Goal: Task Accomplishment & Management: Use online tool/utility

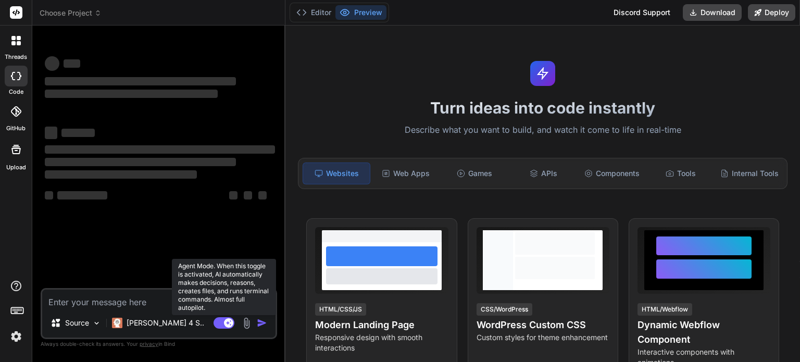
click at [217, 323] on rect at bounding box center [224, 322] width 21 height 11
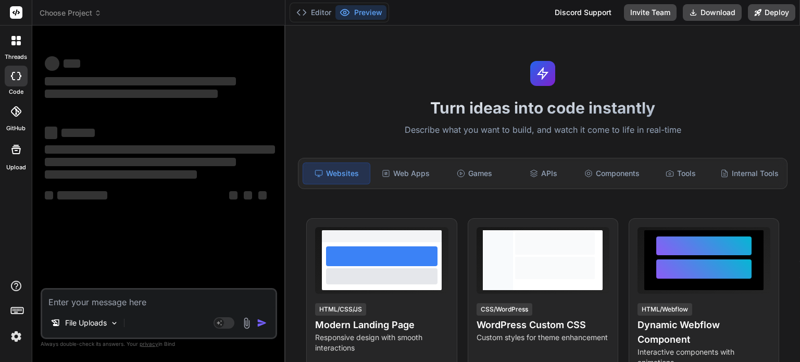
click at [10, 337] on img at bounding box center [16, 337] width 18 height 18
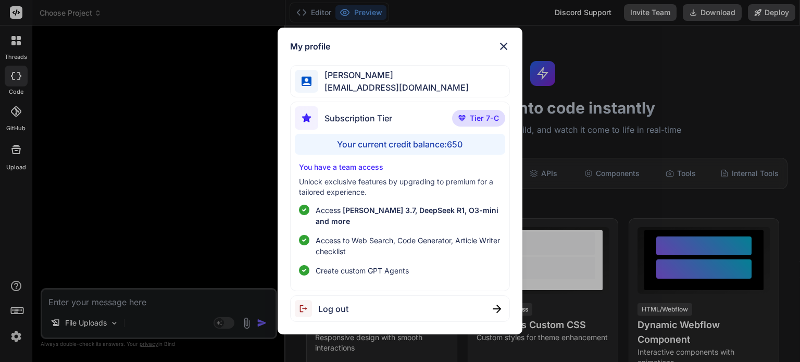
click at [227, 244] on div "My profile [PERSON_NAME] [PERSON_NAME][EMAIL_ADDRESS][DOMAIN_NAME] Subscription…" at bounding box center [400, 181] width 800 height 362
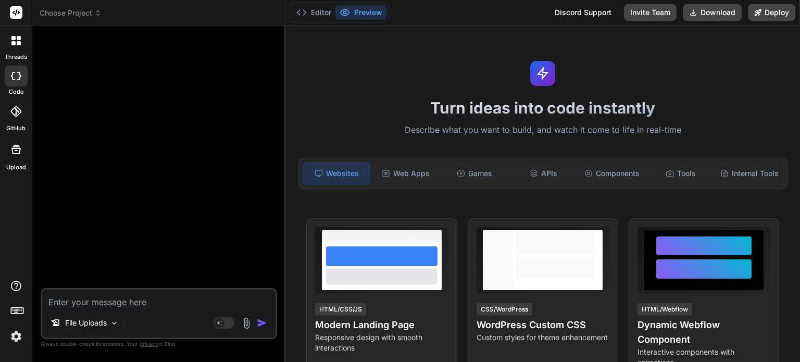
type textarea "x"
click at [15, 45] on div at bounding box center [16, 41] width 22 height 22
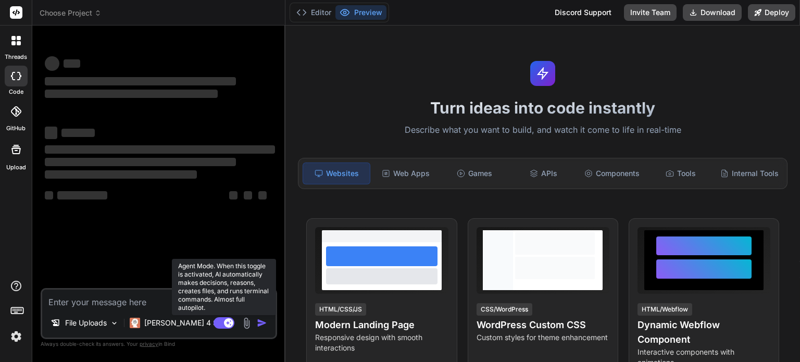
click at [220, 325] on rect at bounding box center [224, 322] width 21 height 11
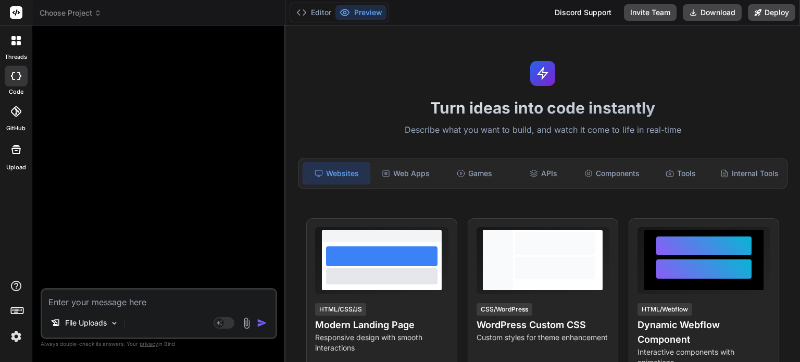
type textarea "x"
click at [17, 41] on icon at bounding box center [15, 40] width 9 height 9
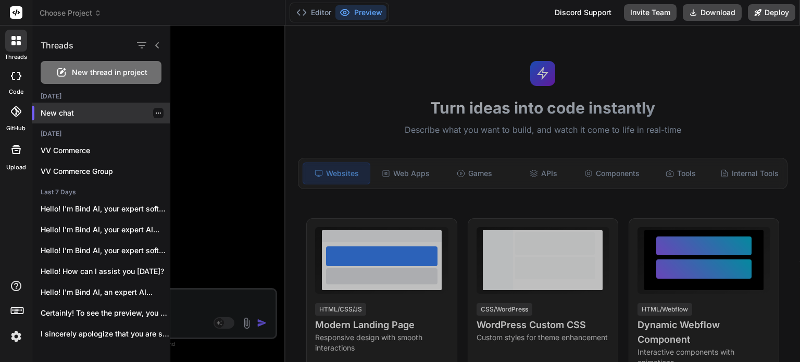
click at [156, 113] on icon "button" at bounding box center [158, 113] width 5 height 1
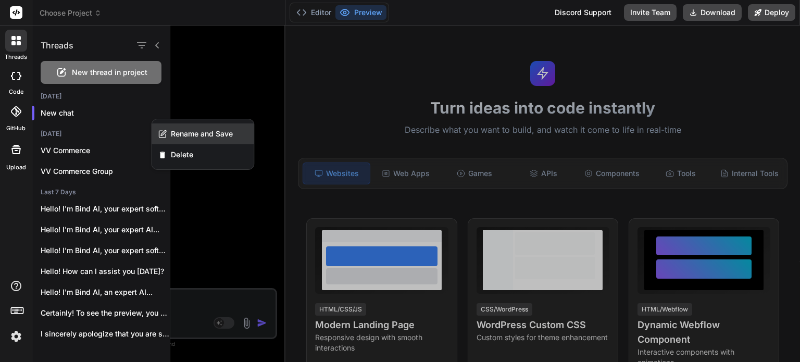
click at [173, 136] on span "Rename and Save" at bounding box center [202, 134] width 62 height 10
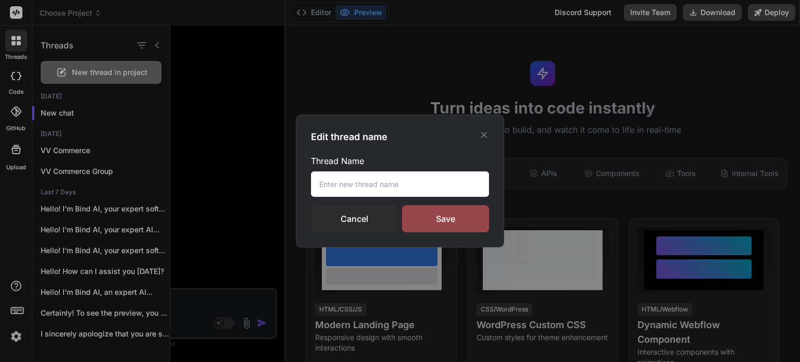
click at [322, 180] on input "text" at bounding box center [400, 184] width 178 height 26
type input "VV Full Stack"
click at [446, 220] on div "Save" at bounding box center [445, 218] width 87 height 27
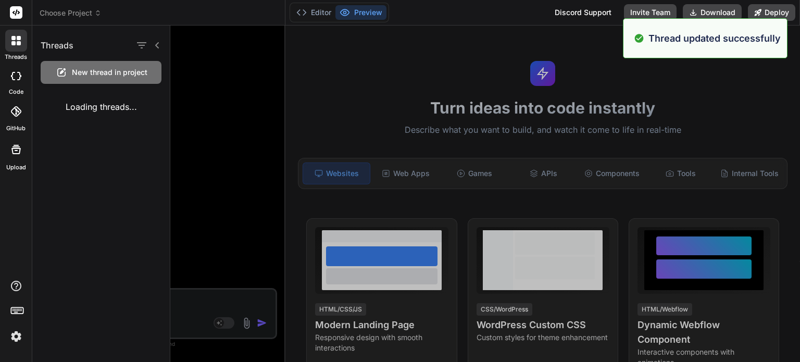
type textarea "x"
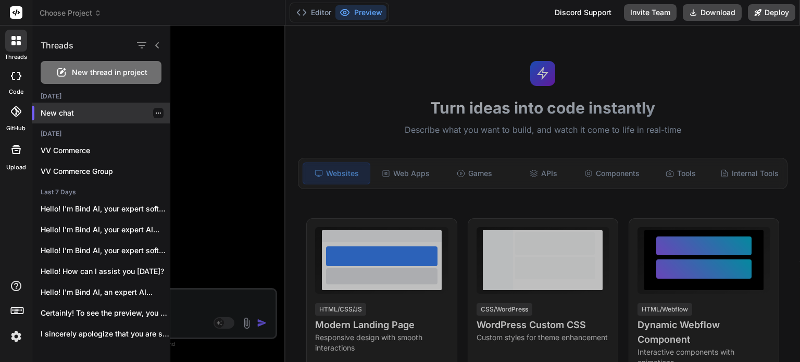
click at [68, 109] on p "New chat" at bounding box center [105, 113] width 129 height 10
click at [68, 109] on div "Threads New thread in project Today New chat Yesterday VV Commerce VV Commerce …" at bounding box center [416, 194] width 768 height 337
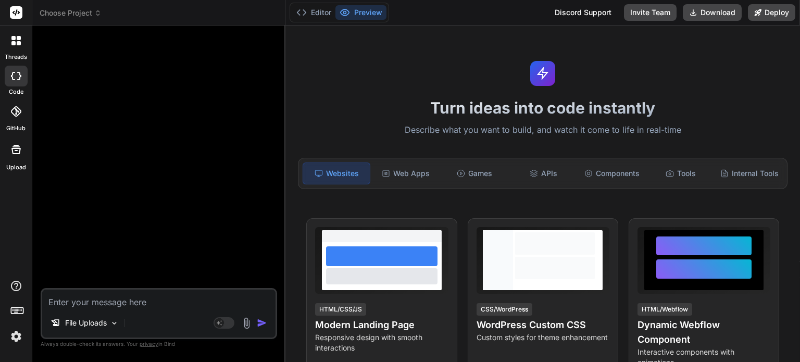
click at [247, 325] on img at bounding box center [247, 323] width 12 height 12
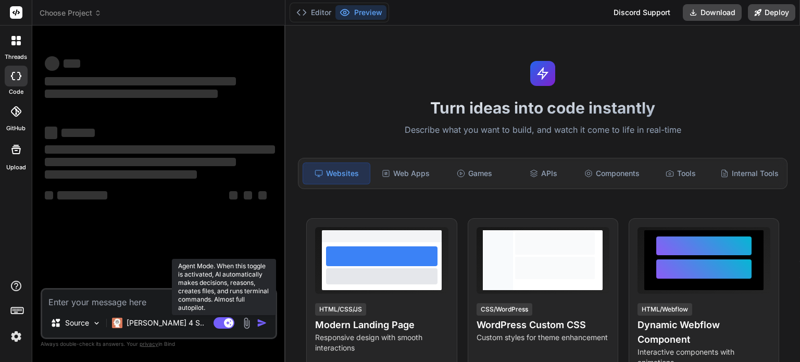
click at [216, 325] on rect at bounding box center [224, 322] width 21 height 11
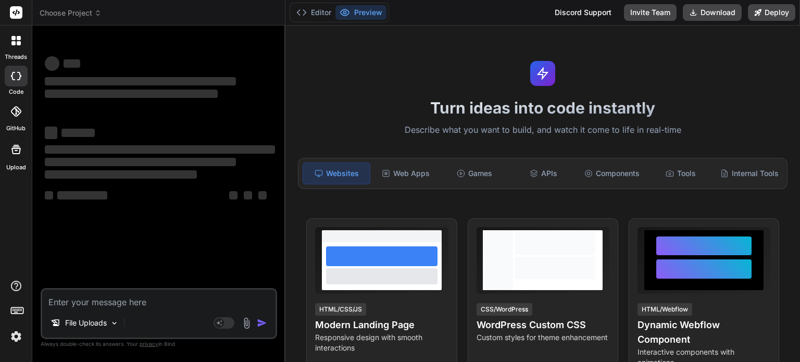
click at [13, 40] on icon at bounding box center [13, 38] width 4 height 4
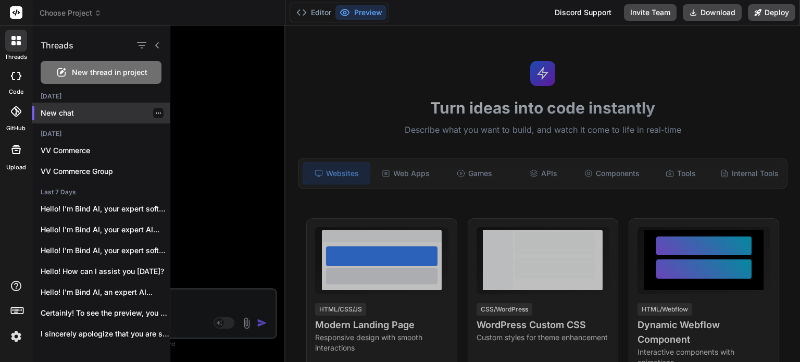
click at [66, 114] on p "New chat" at bounding box center [105, 113] width 129 height 10
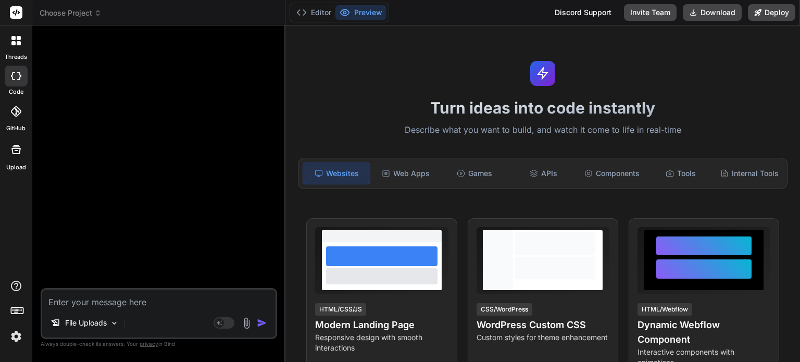
type textarea "x"
click at [245, 325] on img at bounding box center [247, 323] width 12 height 12
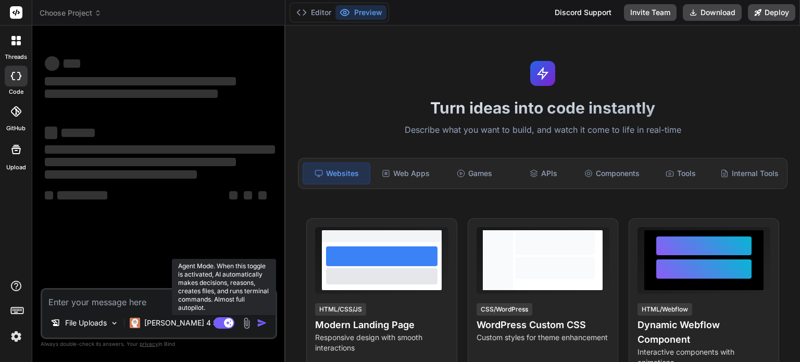
click at [218, 324] on rect at bounding box center [224, 322] width 21 height 11
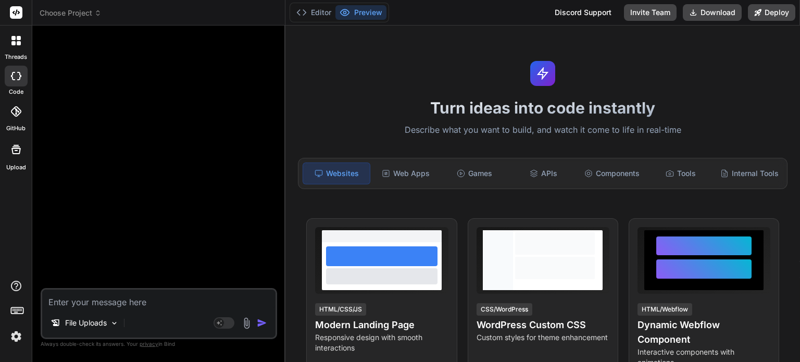
click at [13, 43] on icon at bounding box center [13, 43] width 4 height 4
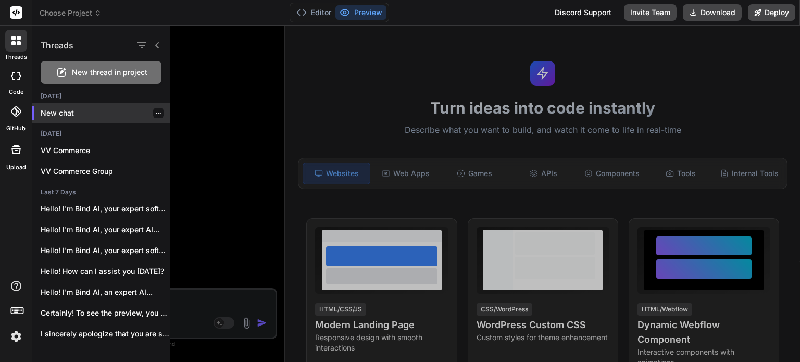
click at [155, 112] on icon "button" at bounding box center [158, 113] width 6 height 6
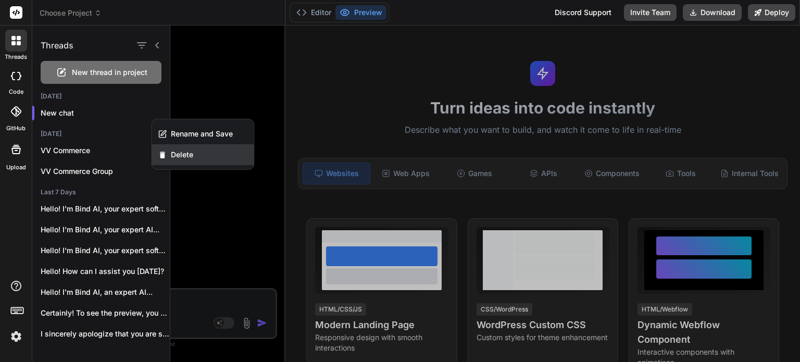
click at [172, 153] on span "Delete" at bounding box center [182, 155] width 22 height 10
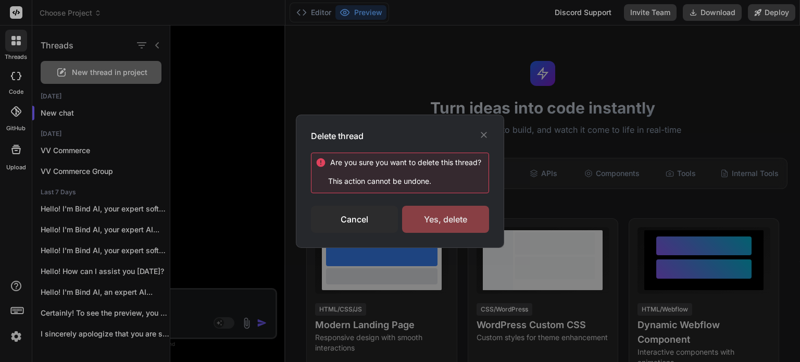
click at [457, 217] on div "Yes, delete" at bounding box center [445, 219] width 87 height 27
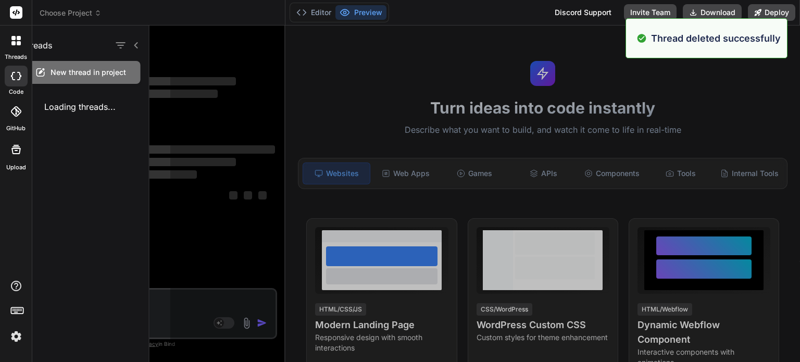
scroll to position [10, 0]
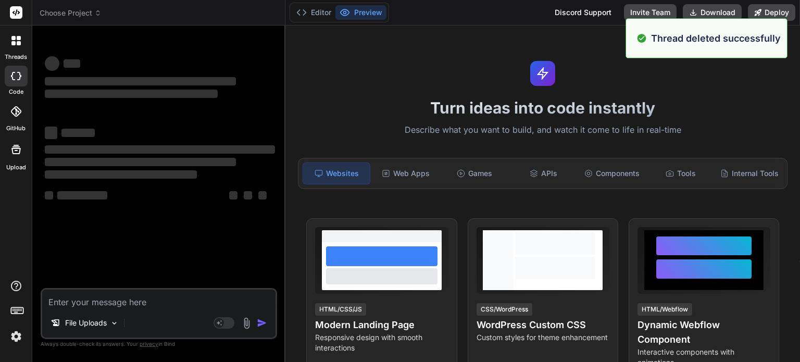
type textarea "x"
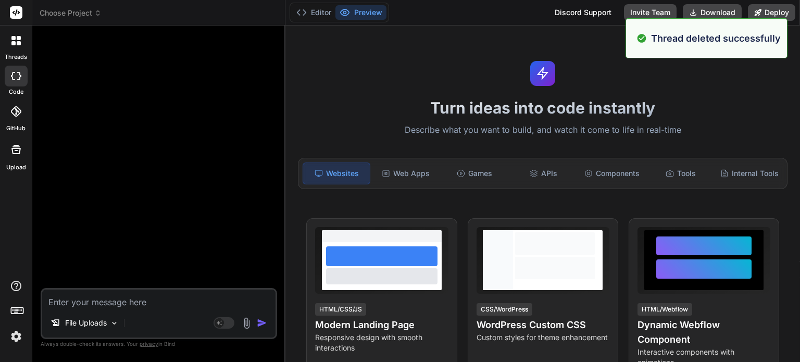
click at [10, 39] on div at bounding box center [16, 41] width 22 height 22
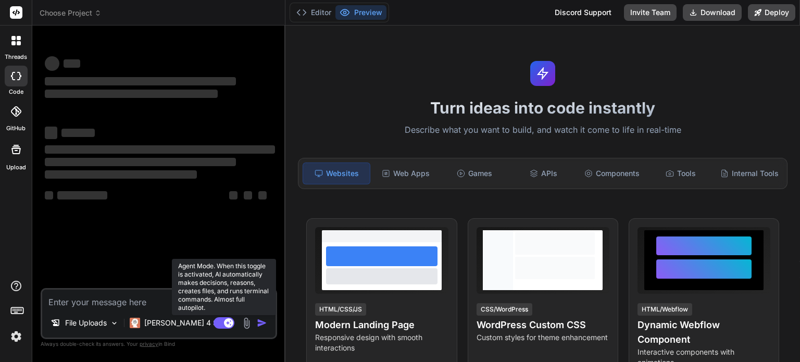
click at [219, 323] on rect at bounding box center [224, 322] width 21 height 11
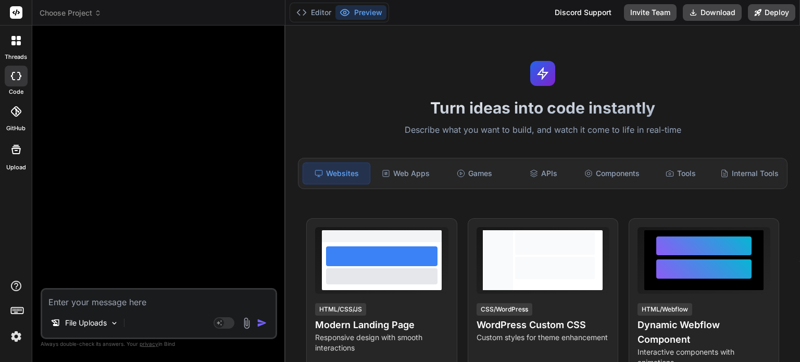
click at [10, 43] on div at bounding box center [16, 41] width 22 height 22
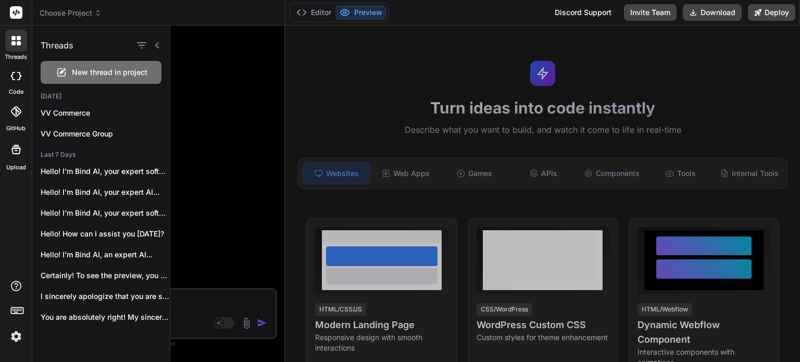
click at [104, 72] on span "New thread in project" at bounding box center [110, 72] width 76 height 10
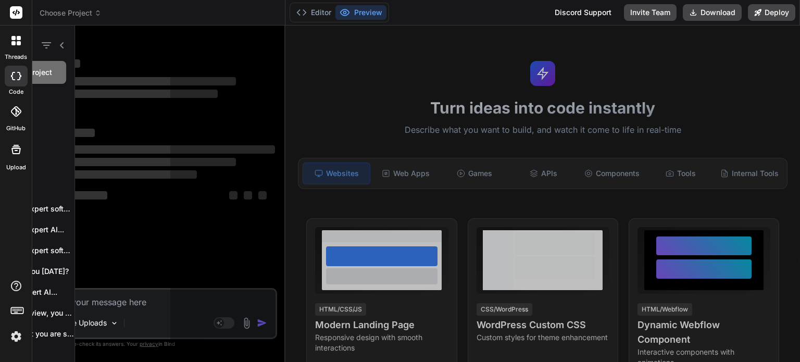
scroll to position [10, 0]
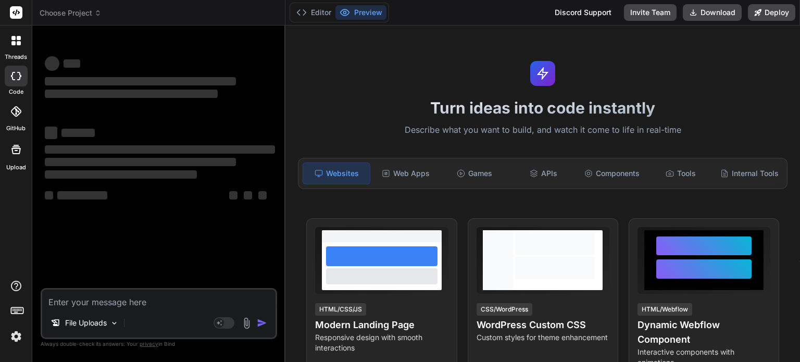
type textarea "x"
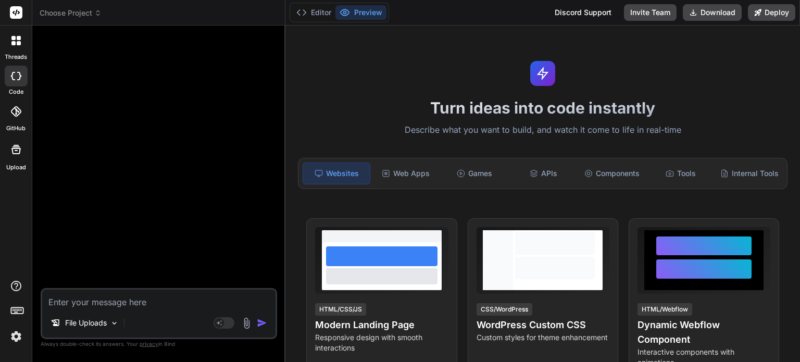
click at [14, 40] on icon at bounding box center [15, 40] width 9 height 9
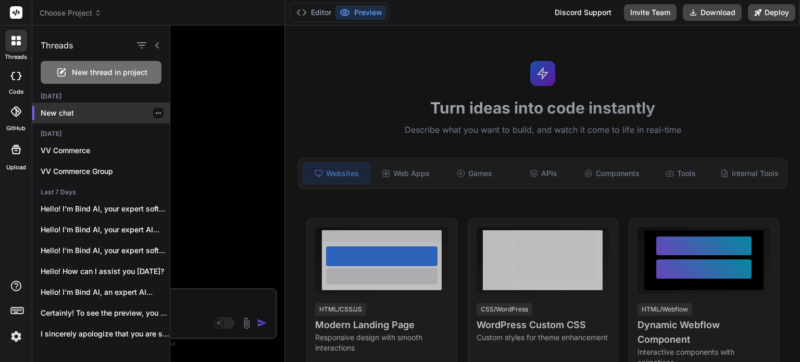
click at [155, 112] on icon "button" at bounding box center [158, 113] width 6 height 6
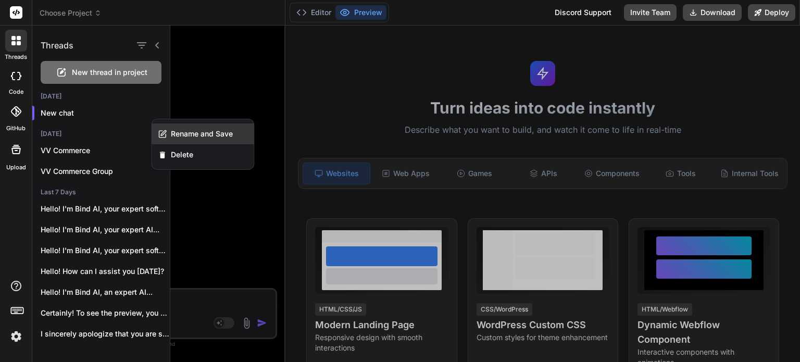
click at [198, 130] on span "Rename and Save" at bounding box center [202, 134] width 62 height 10
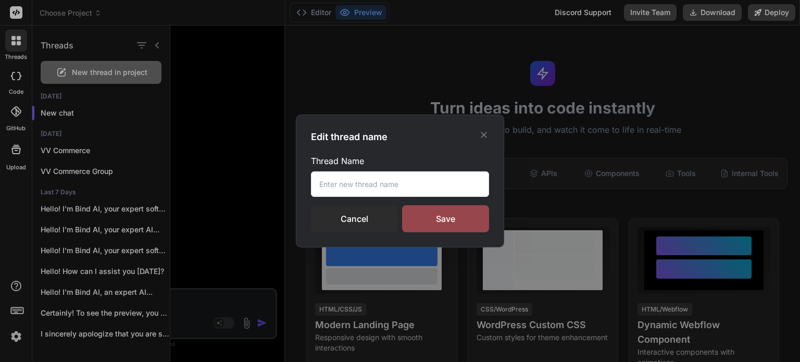
click at [336, 179] on input "text" at bounding box center [400, 184] width 178 height 26
type input "07102025"
click at [450, 220] on div "Save" at bounding box center [445, 218] width 87 height 27
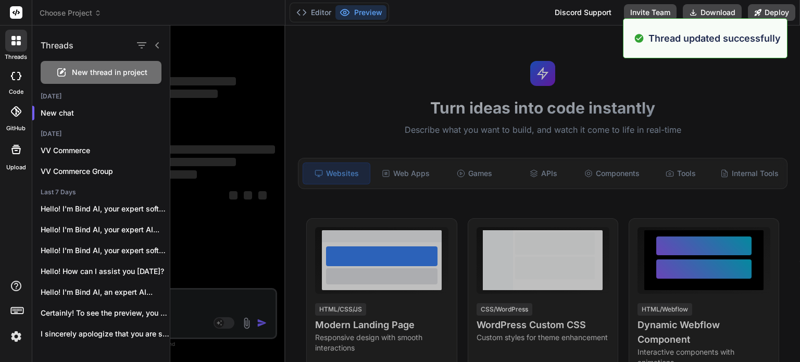
type textarea "x"
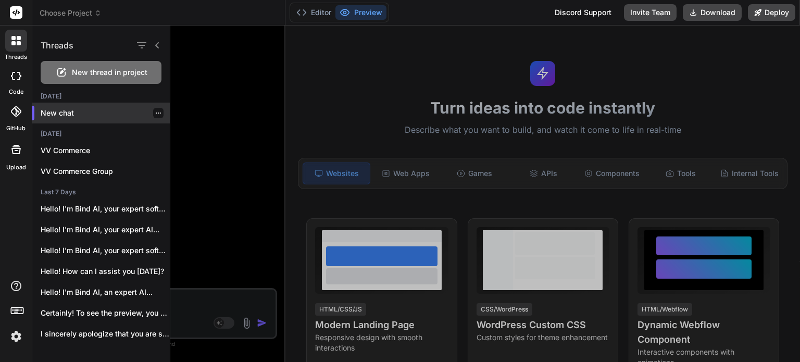
click at [67, 110] on p "New chat" at bounding box center [105, 113] width 129 height 10
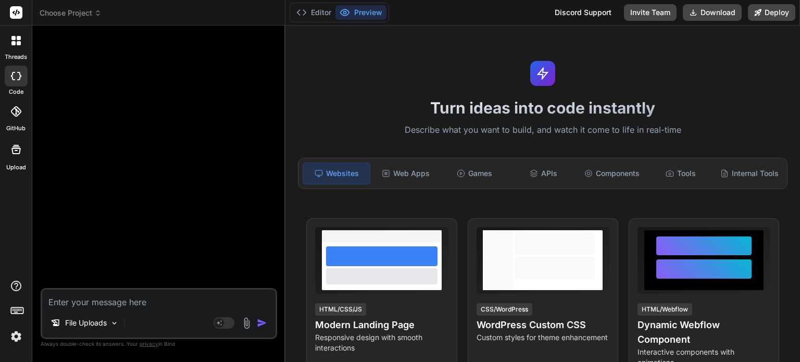
click at [245, 323] on img at bounding box center [247, 323] width 12 height 12
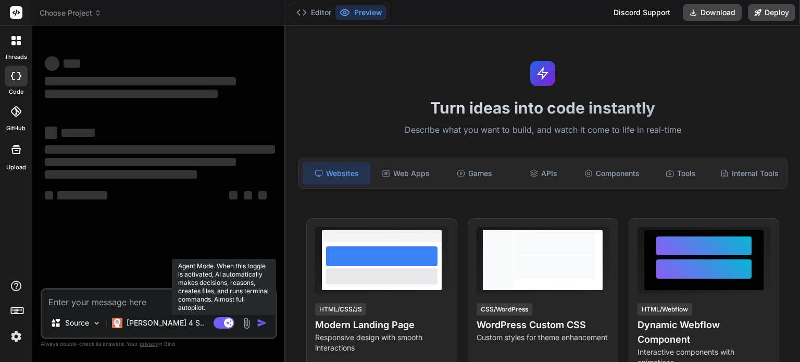
click at [219, 326] on rect at bounding box center [224, 322] width 21 height 11
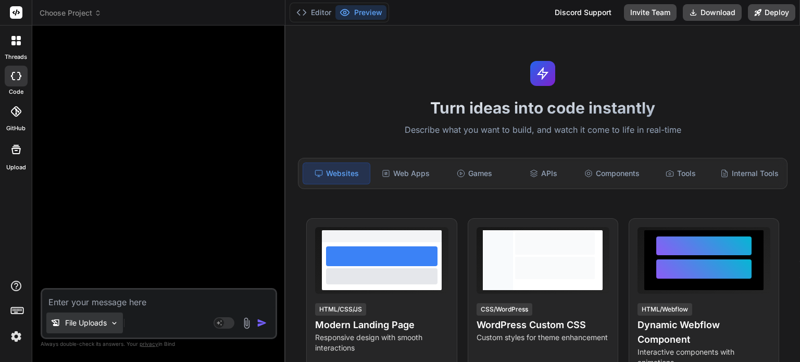
click at [117, 321] on img at bounding box center [114, 323] width 9 height 9
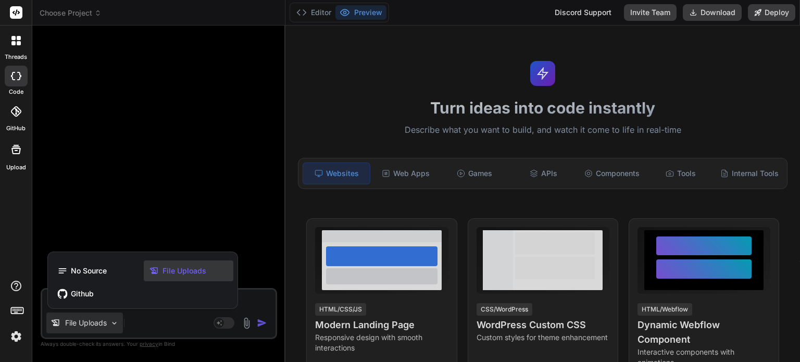
click at [151, 186] on div at bounding box center [400, 181] width 800 height 362
type textarea "x"
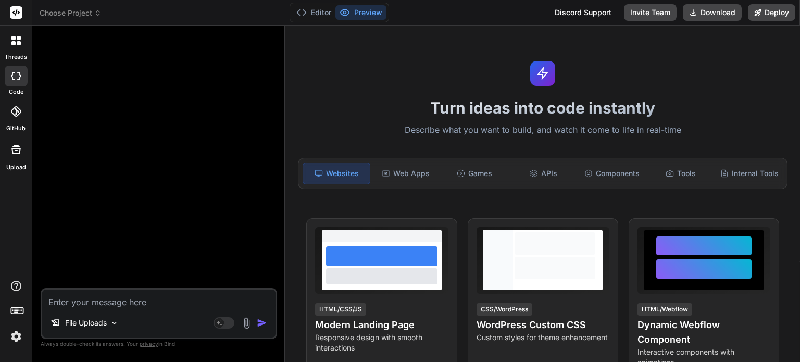
click at [245, 327] on img at bounding box center [247, 323] width 12 height 12
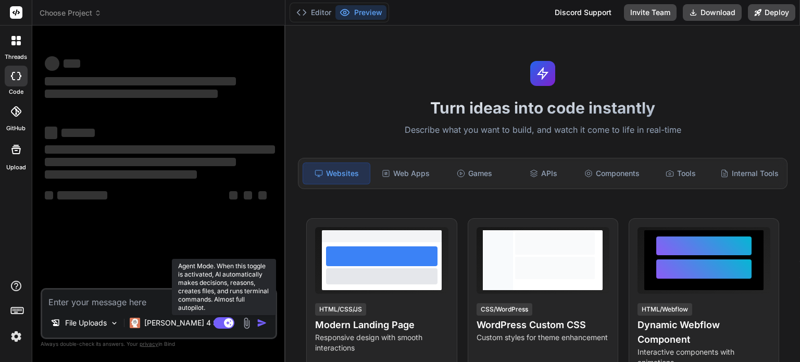
click at [218, 325] on rect at bounding box center [224, 322] width 21 height 11
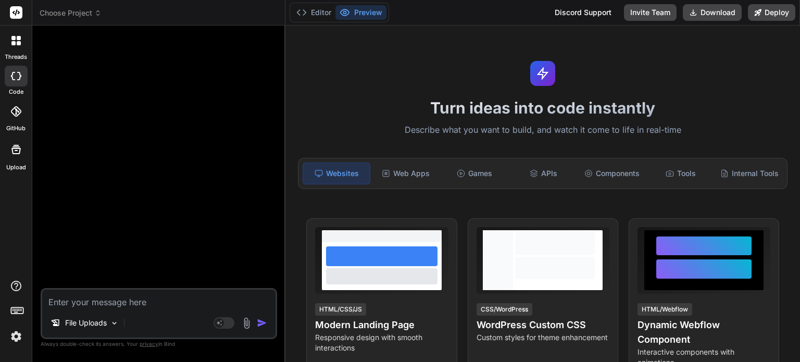
click at [246, 322] on img at bounding box center [247, 323] width 12 height 12
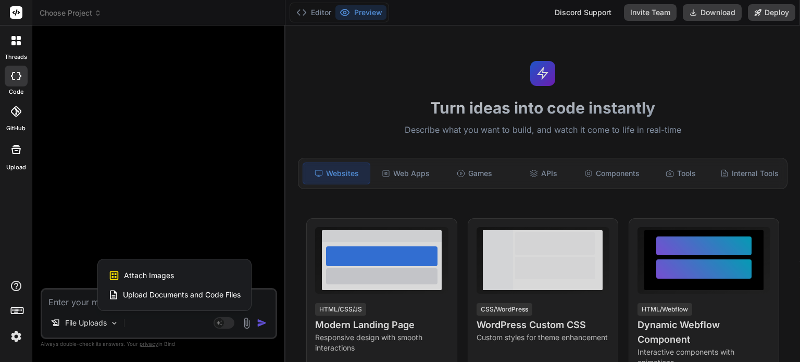
click at [175, 294] on span "Upload Documents and Code Files" at bounding box center [182, 295] width 118 height 10
type textarea "x"
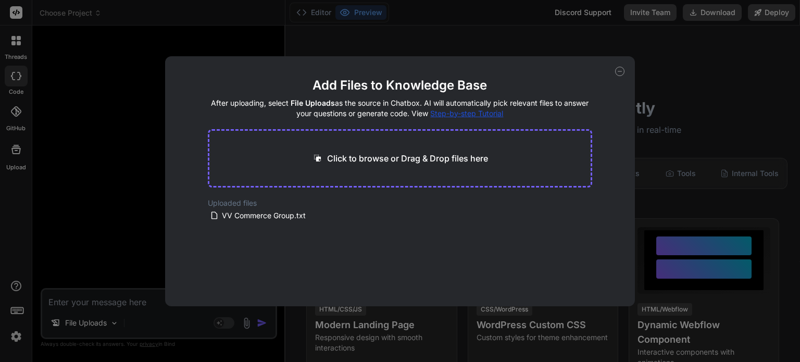
click at [359, 160] on p "Click to browse or Drag & Drop files here" at bounding box center [407, 158] width 161 height 13
type input "C:\fakepath\VV Test 1.txt"
click at [577, 273] on button "Finish" at bounding box center [574, 275] width 36 height 21
click at [620, 72] on icon at bounding box center [619, 71] width 9 height 9
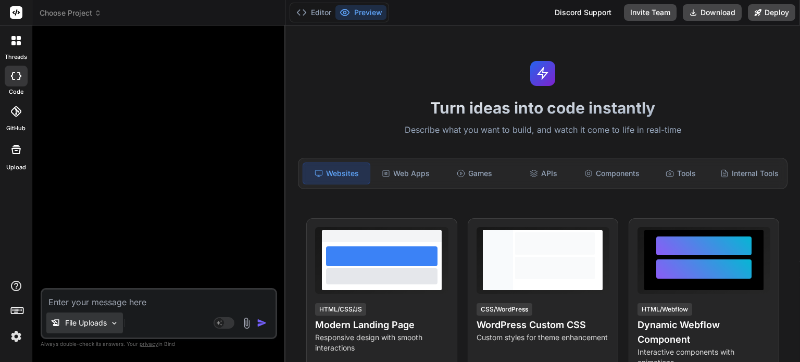
click at [115, 322] on img at bounding box center [114, 323] width 9 height 9
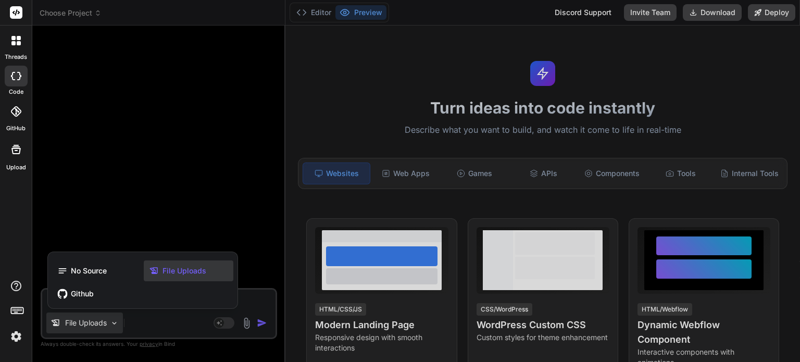
click at [175, 266] on span "File Uploads" at bounding box center [185, 271] width 44 height 10
type textarea "x"
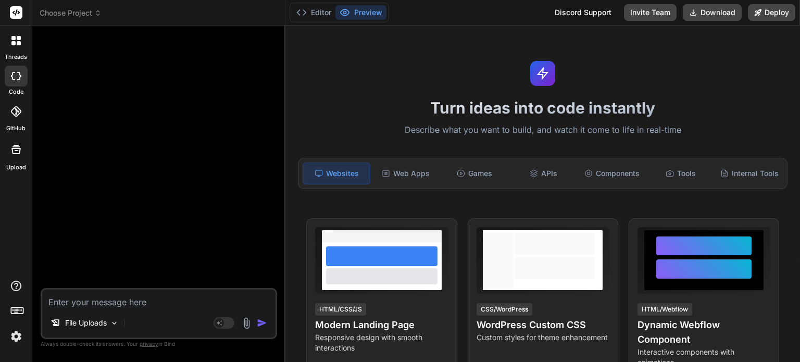
click at [95, 303] on textarea at bounding box center [158, 299] width 233 height 19
type textarea "P"
type textarea "x"
type textarea "Pl"
type textarea "x"
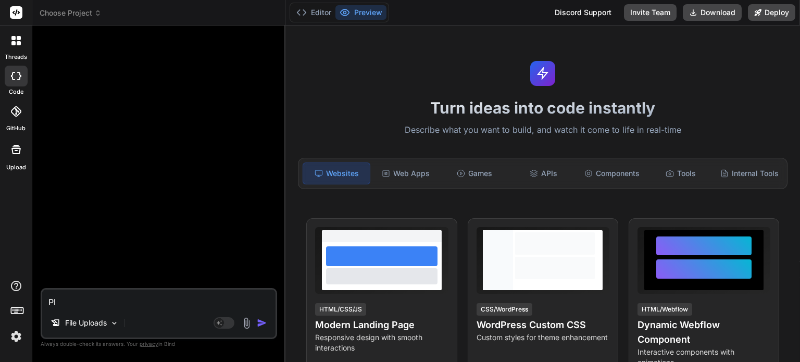
type textarea "Ple"
type textarea "x"
type textarea "Plea"
type textarea "x"
type textarea "Pleas"
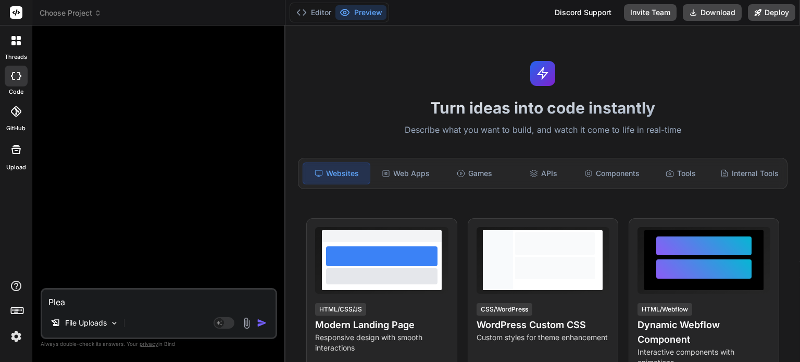
type textarea "x"
type textarea "Please"
type textarea "x"
type textarea "Please"
type textarea "x"
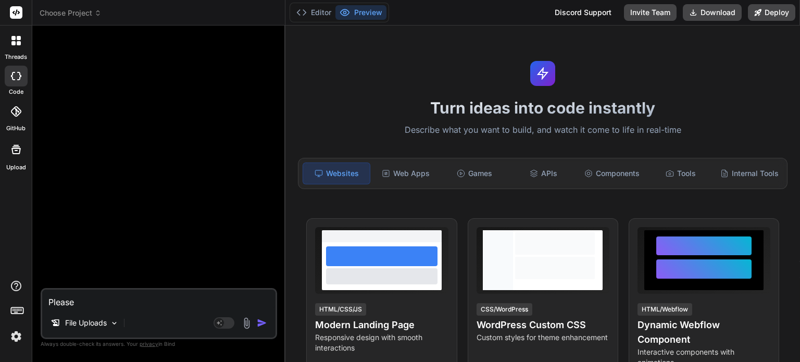
type textarea "Please u"
type textarea "x"
type textarea "Please us"
type textarea "x"
type textarea "Please use"
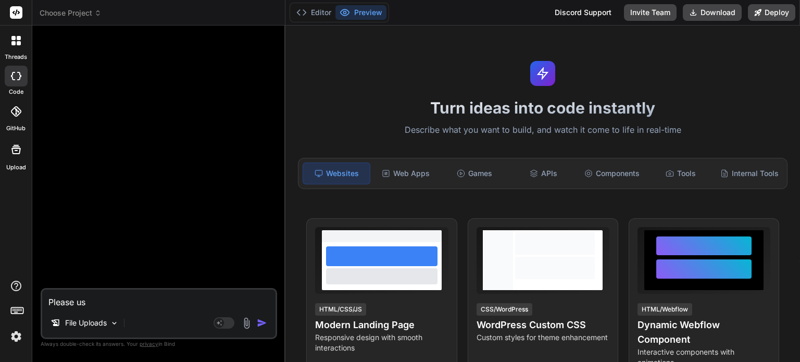
type textarea "x"
type textarea "Please use"
type textarea "x"
type textarea "Please use t"
type textarea "x"
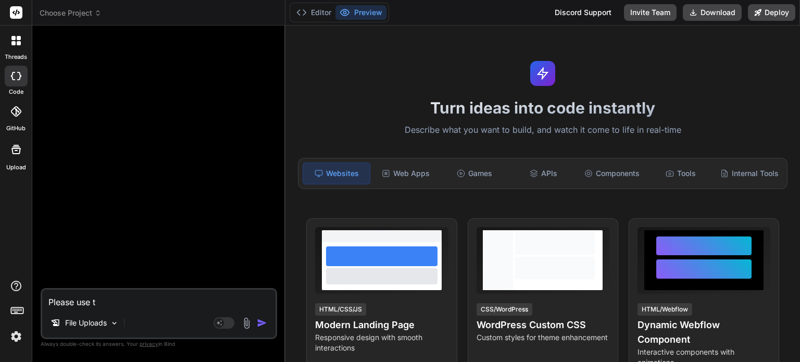
type textarea "Please use th"
type textarea "x"
type textarea "Please use the"
type textarea "x"
type textarea "Please use the"
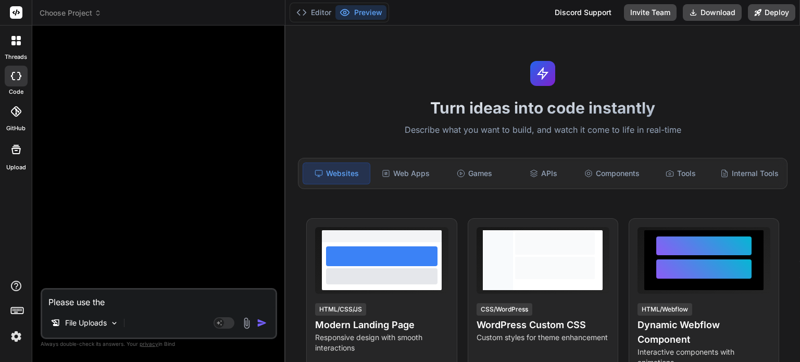
type textarea "x"
paste textarea "VV Test 1"
type textarea "Please use the VV Test 1"
type textarea "x"
type textarea "Please use the VV Test 1"
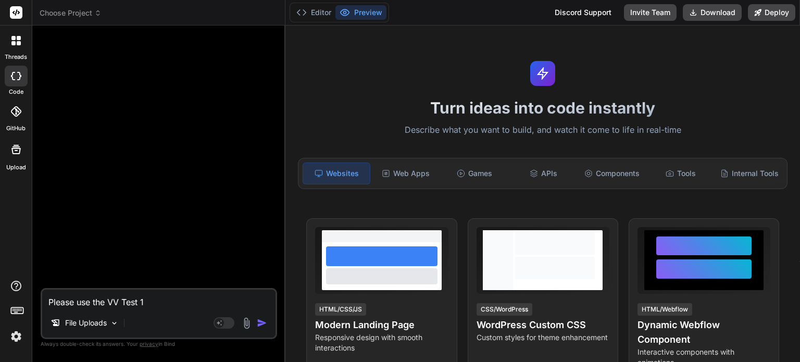
type textarea "x"
type textarea "Please use the VV Test 1 a"
type textarea "x"
type textarea "Please use the VV Test 1 at"
type textarea "x"
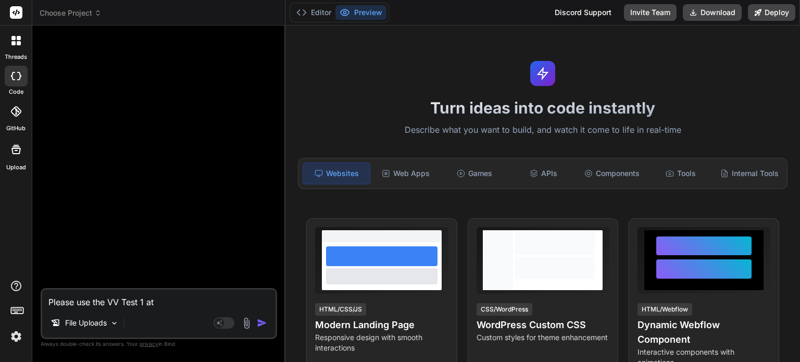
type textarea "Please use the VV Test 1 att"
type textarea "x"
type textarea "Please use the VV Test 1 atta"
type textarea "x"
type textarea "Please use the VV Test 1 attac"
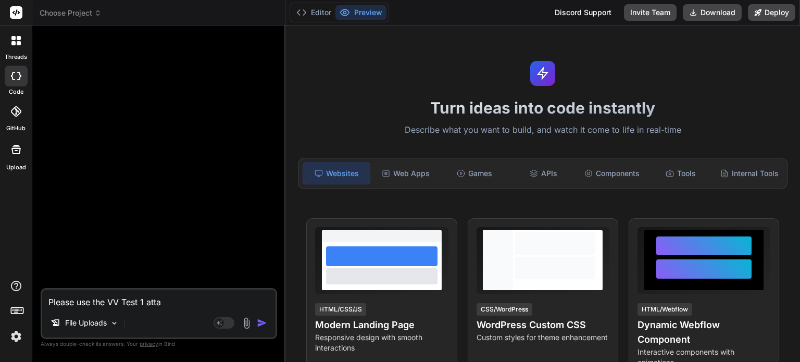
type textarea "x"
type textarea "Please use the VV Test 1 attach"
type textarea "x"
type textarea "Please use the VV Test 1 attachm"
type textarea "x"
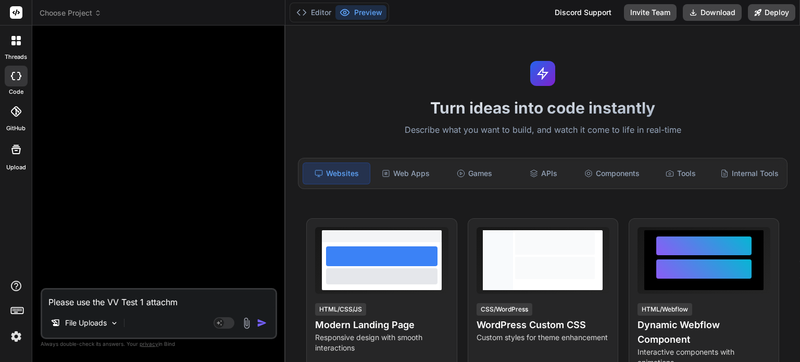
type textarea "Please use the VV Test 1 attachme"
type textarea "x"
type textarea "Please use the VV Test 1 attachmen"
type textarea "x"
type textarea "Please use the VV Test 1 attachment"
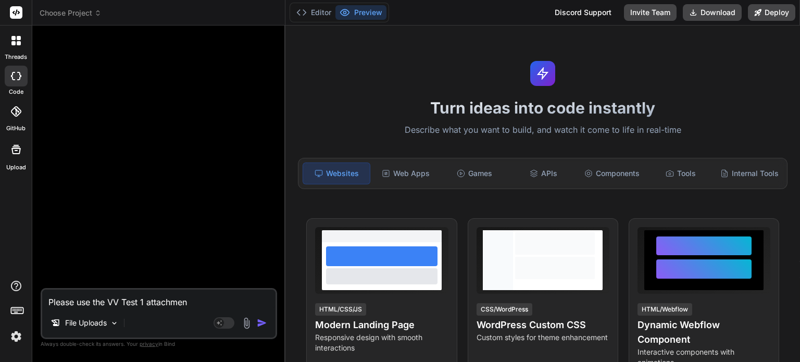
type textarea "x"
type textarea "Please use the VV Test 1 attachment"
type textarea "x"
type textarea "Please use the VV Test 1 attachment f"
type textarea "x"
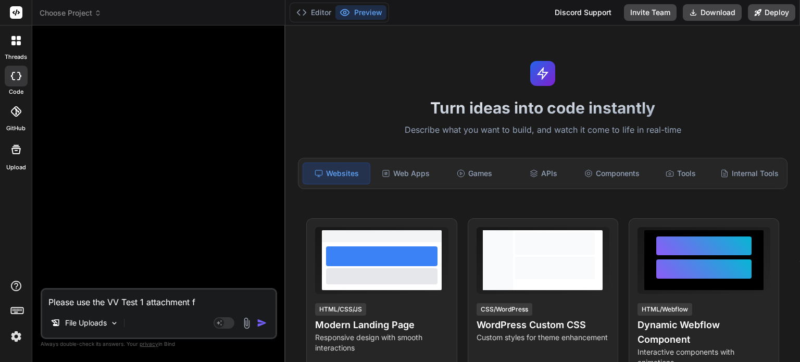
type textarea "Please use the VV Test 1 attachment fr"
type textarea "x"
type textarea "Please use the VV Test 1 attachment fro"
type textarea "x"
type textarea "Please use the VV Test 1 attachment from"
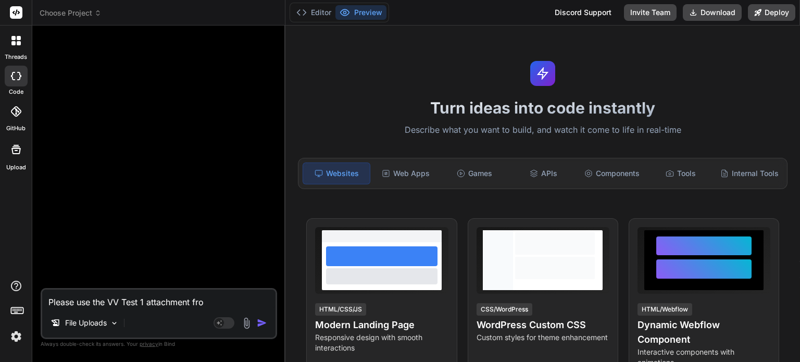
type textarea "x"
type textarea "Please use the VV Test 1 attachment from"
type textarea "x"
type textarea "Please use the VV Test 1 attachment from t"
type textarea "x"
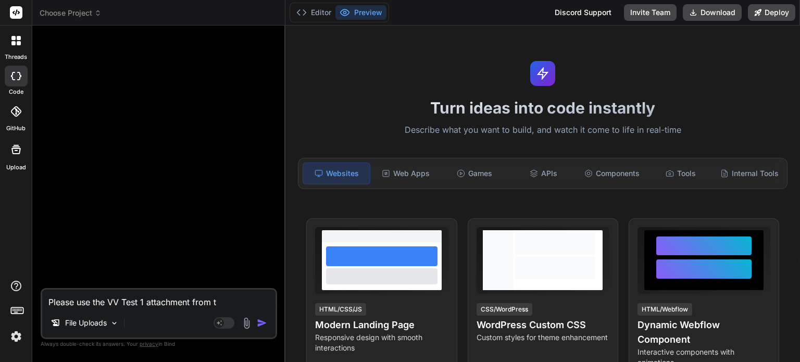
type textarea "Please use the VV Test 1 attachment from th"
type textarea "x"
type textarea "Please use the VV Test 1 attachment from the"
type textarea "x"
type textarea "Please use the VV Test 1 attachment from the"
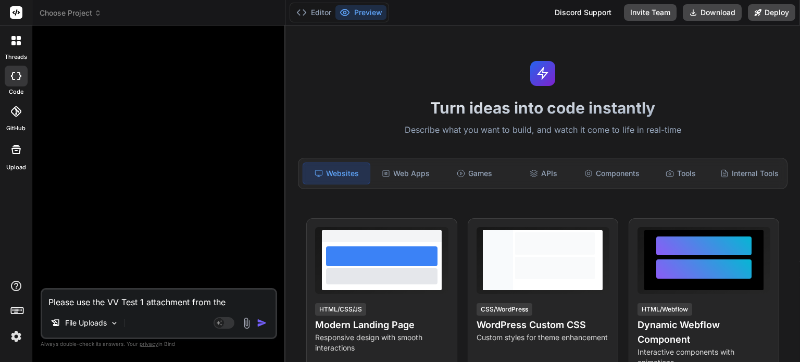
type textarea "x"
type textarea "Please use the VV Test 1 attachment from the f"
type textarea "x"
type textarea "Please use the VV Test 1 attachment from the fi"
type textarea "x"
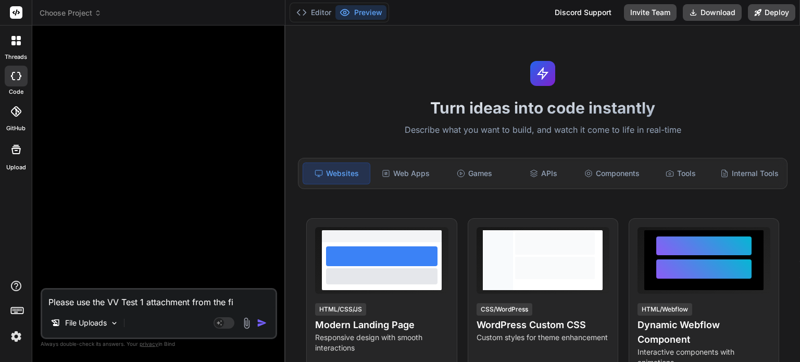
type textarea "Please use the VV Test 1 attachment from the fil"
type textarea "x"
type textarea "Please use the VV Test 1 attachment from the file"
type textarea "x"
type textarea "Please use the VV Test 1 attachment from the file"
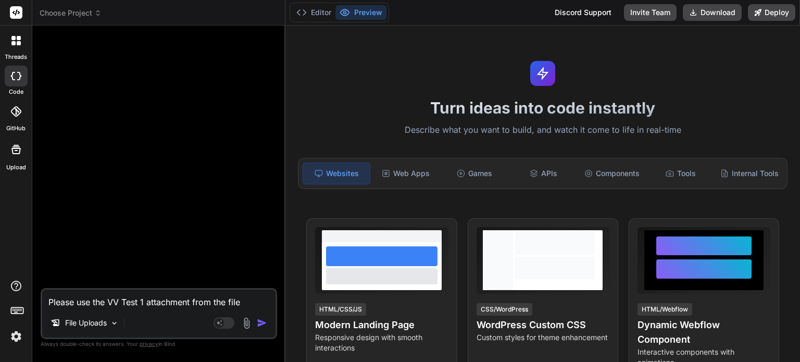
type textarea "x"
type textarea "Please use the VV Test 1 attachment from the file u"
type textarea "x"
type textarea "Please use the VV Test 1 attachment from the file up"
type textarea "x"
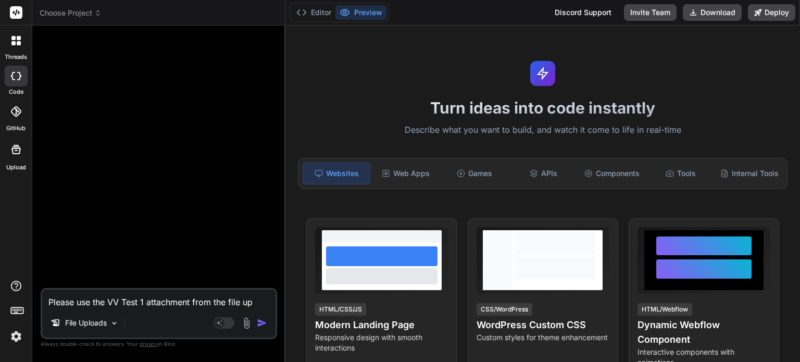
type textarea "Please use the VV Test 1 attachment from the file upl"
type textarea "x"
type textarea "Please use the VV Test 1 attachment from the file uplo"
type textarea "x"
type textarea "Please use the VV Test 1 attachment from the file uploa"
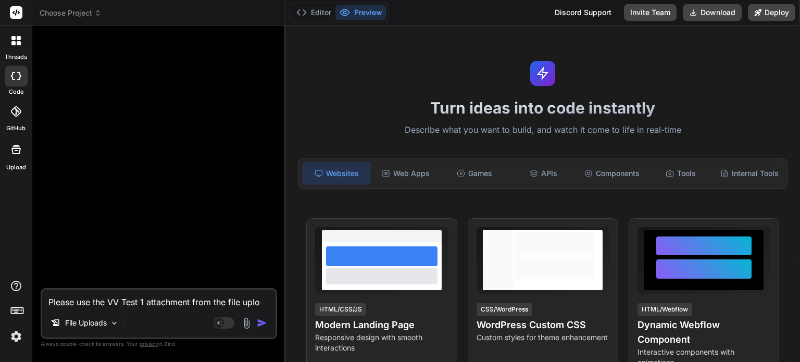
type textarea "x"
type textarea "Please use the VV Test 1 attachment from the file upload"
type textarea "x"
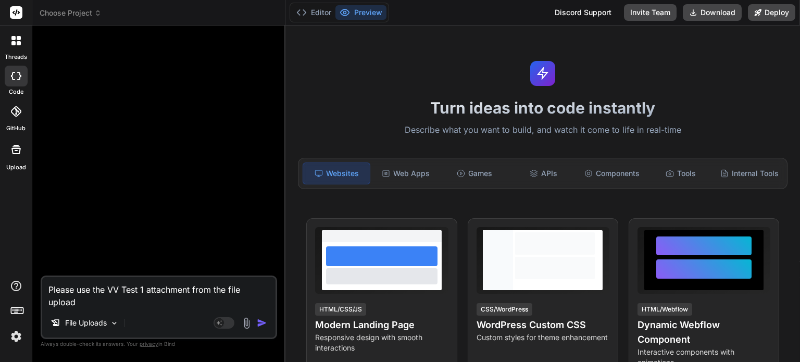
type textarea "Please use the VV Test 1 attachment from the file upload"
type textarea "x"
type textarea "Please use the VV Test 1 attachment from the file upload t"
type textarea "x"
type textarea "Please use the VV Test 1 attachment from the file upload to"
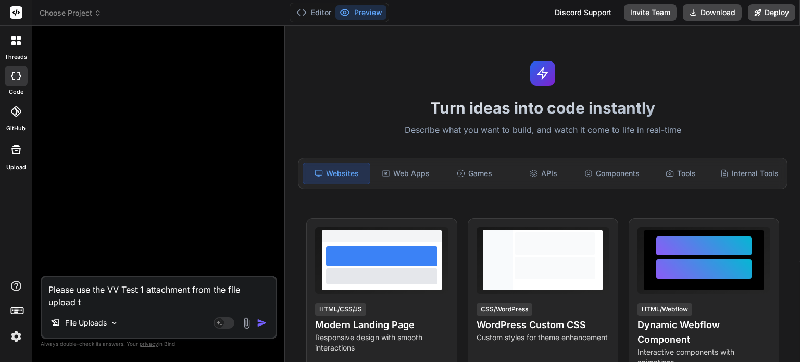
type textarea "x"
type textarea "Please use the VV Test 1 attachment from the file upload to"
type textarea "x"
type textarea "Please use the VV Test 1 attachment from the file upload to g"
type textarea "x"
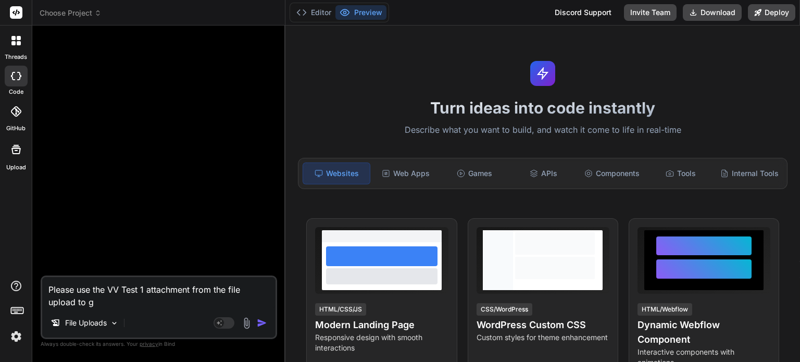
type textarea "Please use the VV Test 1 attachment from the file upload to ge"
type textarea "x"
type textarea "Please use the VV Test 1 attachment from the file upload to gen"
type textarea "x"
type textarea "Please use the VV Test 1 attachment from the file upload to gene"
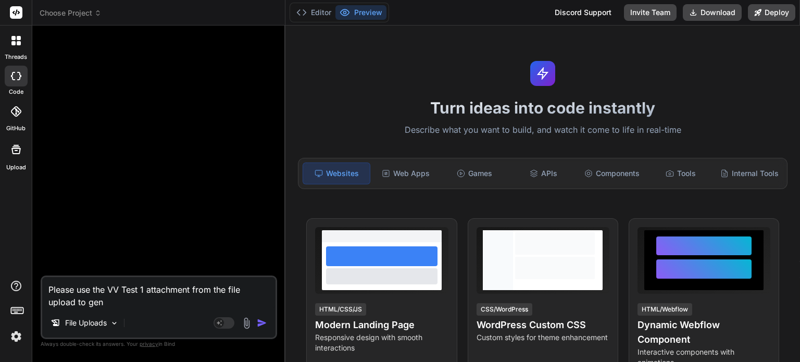
type textarea "x"
type textarea "Please use the VV Test 1 attachment from the file upload to gener"
type textarea "x"
type textarea "Please use the VV Test 1 attachment from the file upload to genera"
type textarea "x"
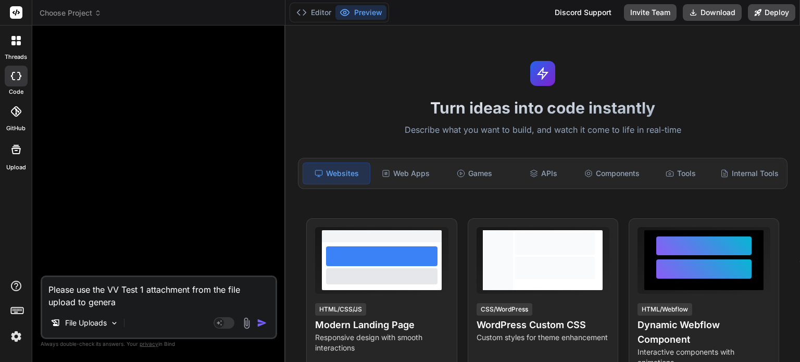
type textarea "Please use the VV Test 1 attachment from the file upload to generat"
type textarea "x"
type textarea "Please use the VV Test 1 attachment from the file upload to generate"
type textarea "x"
type textarea "Please use the VV Test 1 attachment from the file upload to generate"
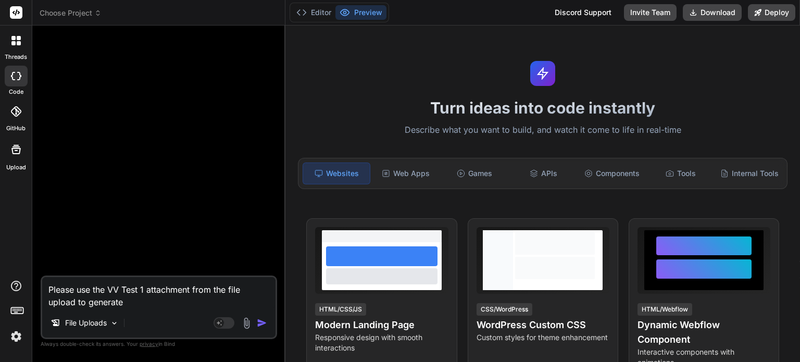
type textarea "x"
type textarea "Please use the VV Test 1 attachment from the file upload to generate t"
type textarea "x"
type textarea "Please use the VV Test 1 attachment from the file upload to generate th"
type textarea "x"
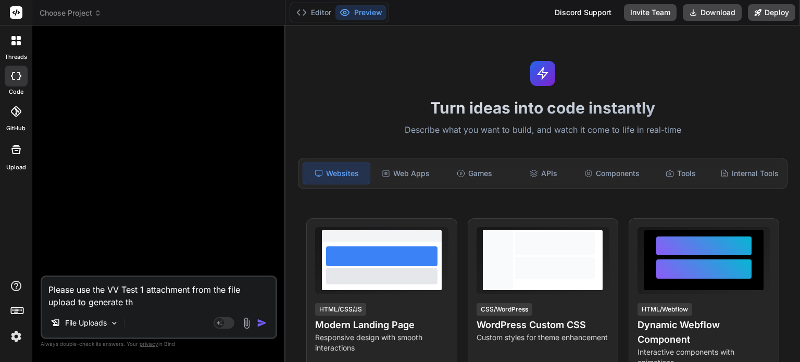
type textarea "Please use the VV Test 1 attachment from the file upload to generate the"
type textarea "x"
type textarea "Please use the VV Test 1 attachment from the file upload to generate the"
type textarea "x"
type textarea "Please use the VV Test 1 attachment from the file upload to generate the w"
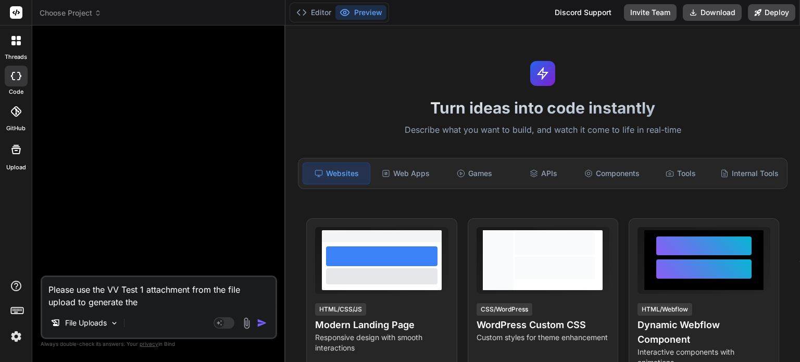
type textarea "x"
type textarea "Please use the VV Test 1 attachment from the file upload to generate the we"
type textarea "x"
type textarea "Please use the VV Test 1 attachment from the file upload to generate the web"
type textarea "x"
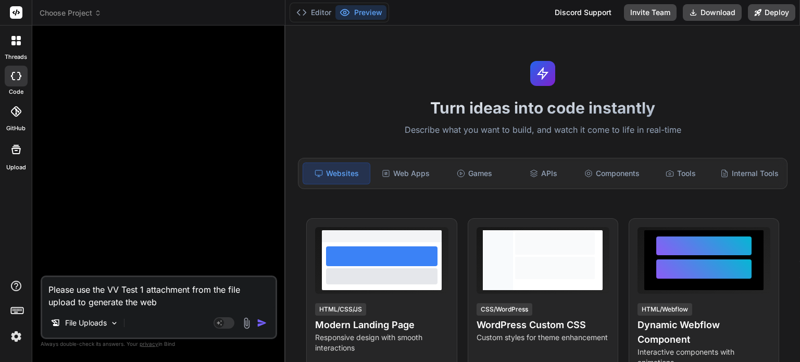
type textarea "Please use the VV Test 1 attachment from the file upload to generate the webs"
type textarea "x"
type textarea "Please use the VV Test 1 attachment from the file upload to generate the websi"
type textarea "x"
type textarea "Please use the VV Test 1 attachment from the file upload to generate the websit"
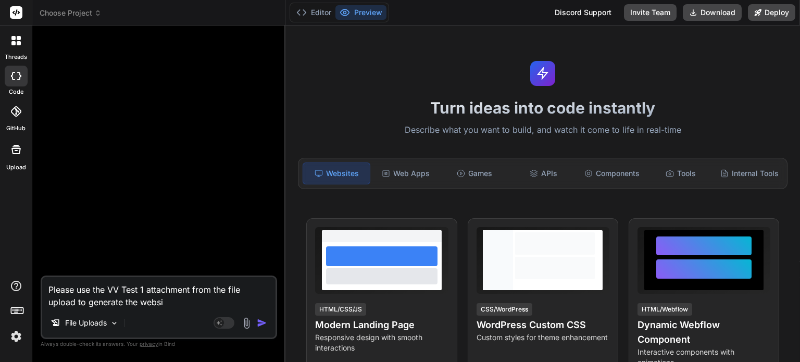
type textarea "x"
type textarea "Please use the VV Test 1 attachment from the file upload to generate the website"
type textarea "x"
type textarea "Please use the VV Test 1 attachment from the file upload to generate the websit…"
type textarea "x"
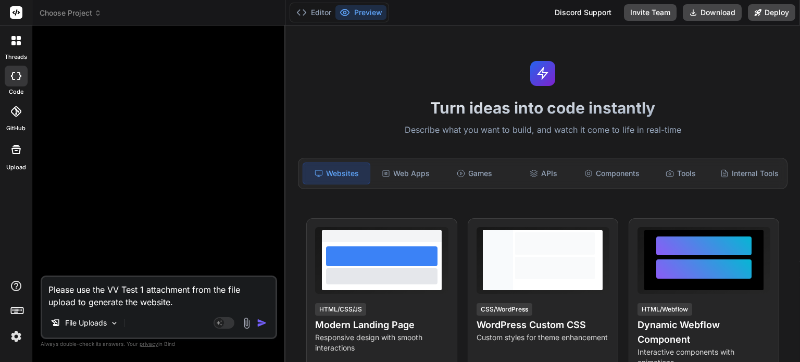
type textarea "Please use the VV Test 1 attachment from the file upload to generate the websit…"
type textarea "x"
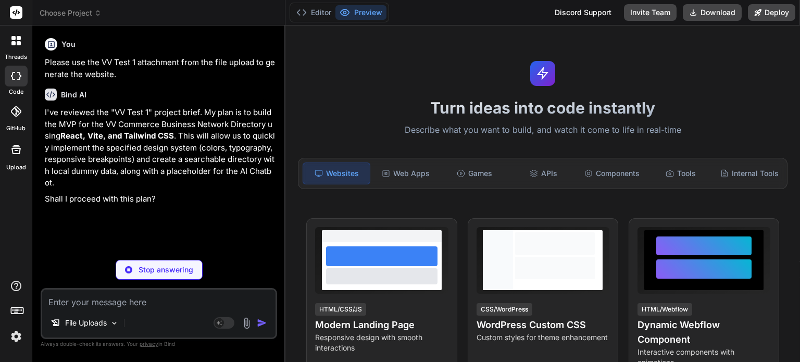
type textarea "x"
type textarea "y"
type textarea "x"
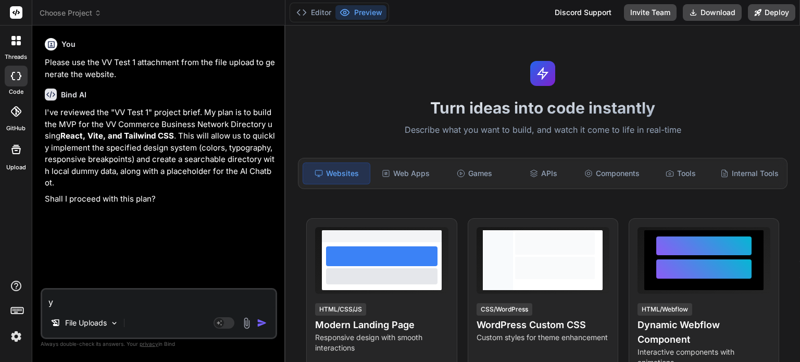
type textarea "ye"
type textarea "x"
type textarea "yes"
type textarea "x"
type textarea "yes"
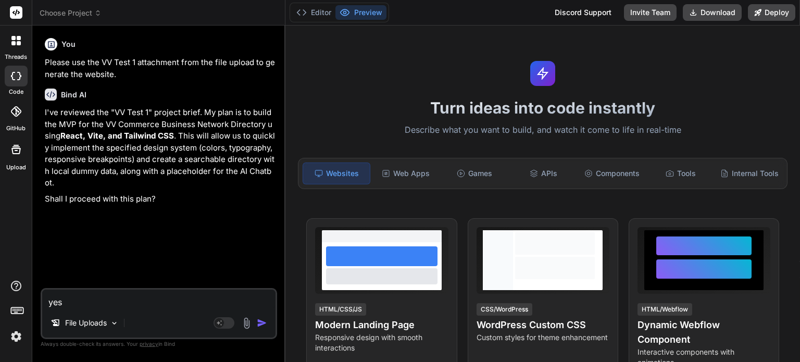
type textarea "x"
type textarea "yes p"
type textarea "x"
type textarea "yes pl"
type textarea "x"
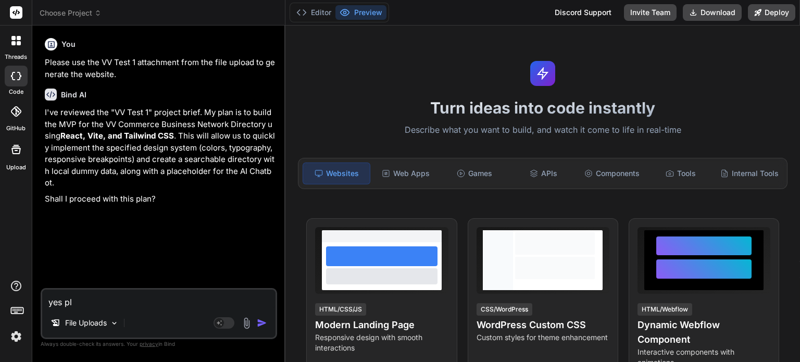
type textarea "yes ple"
type textarea "x"
type textarea "yes plea"
type textarea "x"
type textarea "yes pleas"
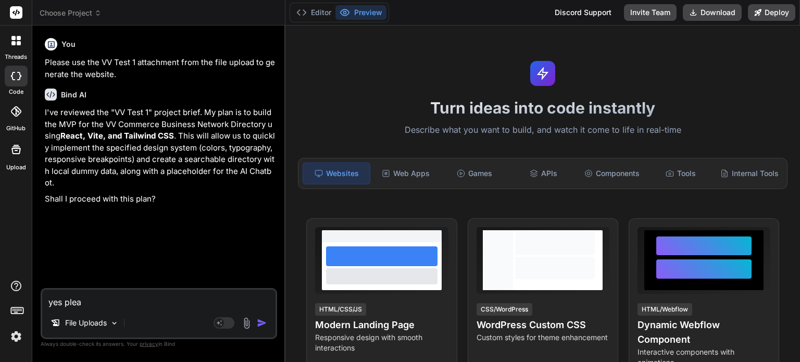
type textarea "x"
type textarea "yes please"
type textarea "x"
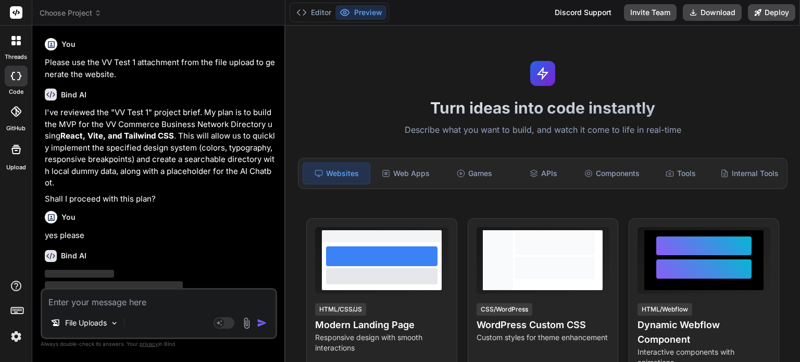
scroll to position [14, 0]
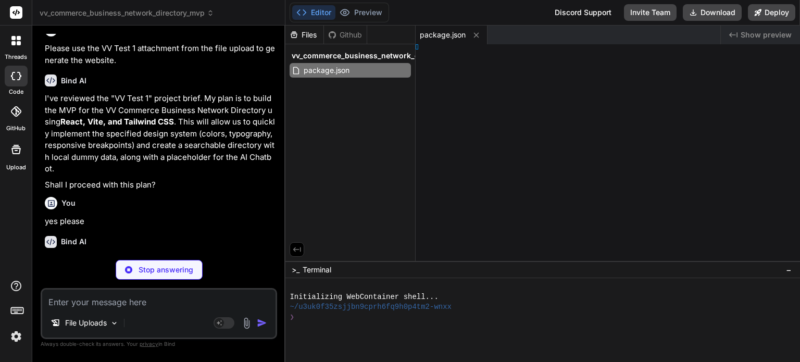
type textarea "x"
type textarea "export default { plugins: { tailwindcss: {}, autoprefixer: {}, }, }"
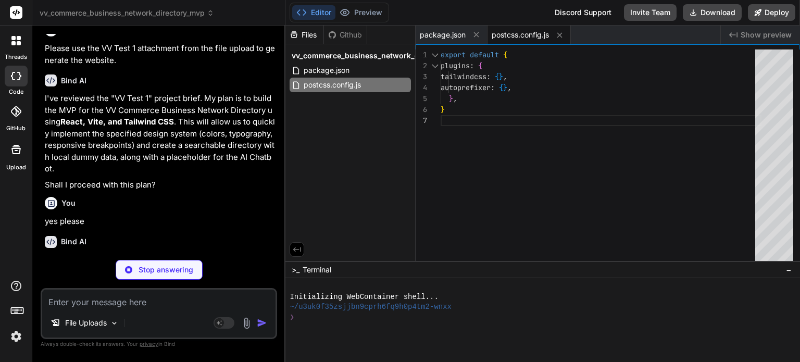
type textarea "x"
type textarea "}, plugins: [], }"
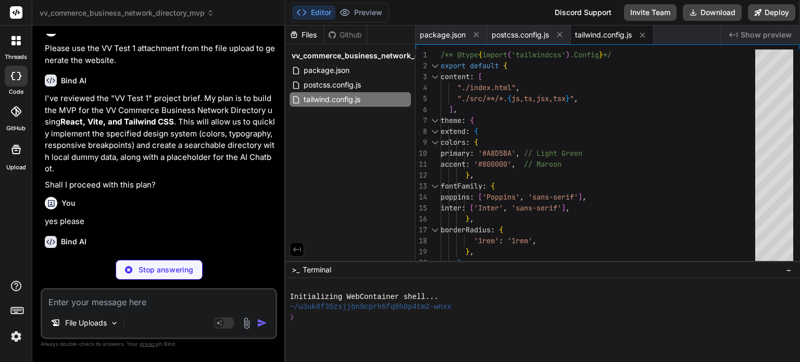
type textarea "x"
type textarea "<body> <div id="root"></div> <script type="module" src="/src/main.jsx"></script…"
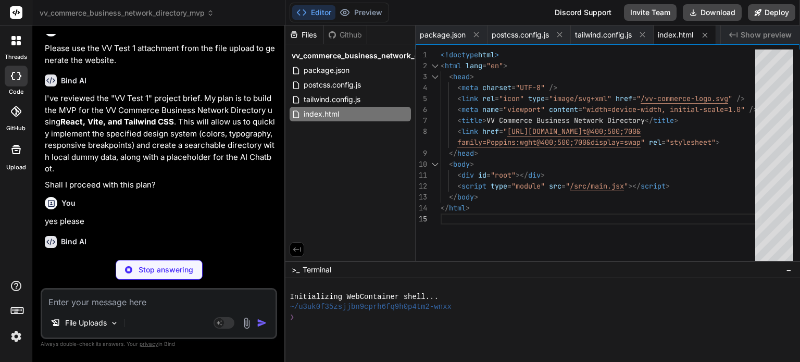
type textarea "x"
type textarea "<svg width="24" height="24" viewBox="0 0 24 24" fill="none" xmlns="[URL][DOMAIN…"
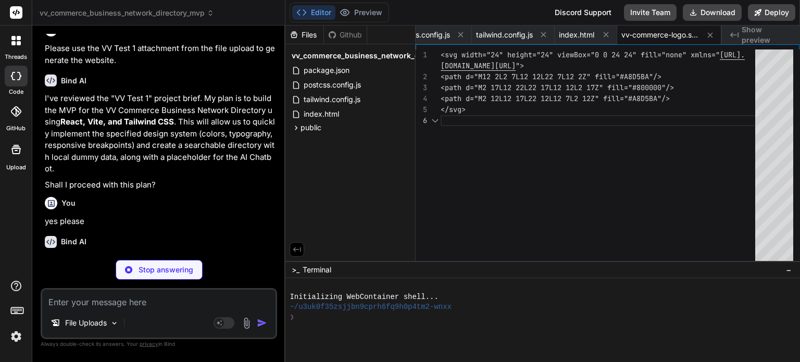
type textarea "x"
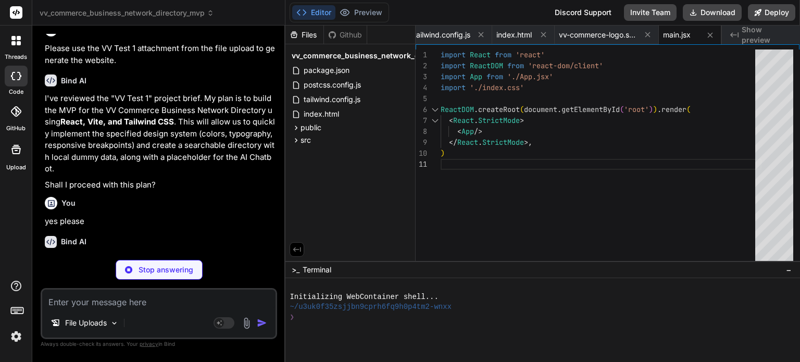
type textarea "x"
type textarea "}"
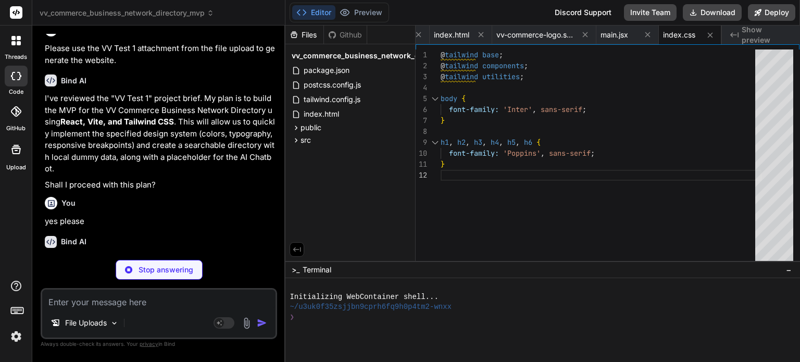
type textarea "x"
type textarea "export default App;"
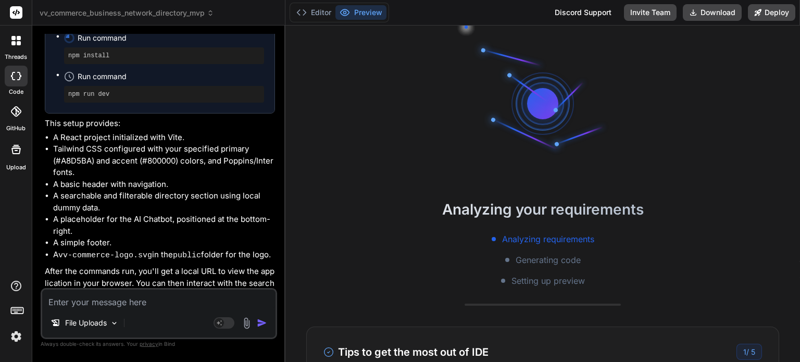
scroll to position [90, 0]
type textarea "x"
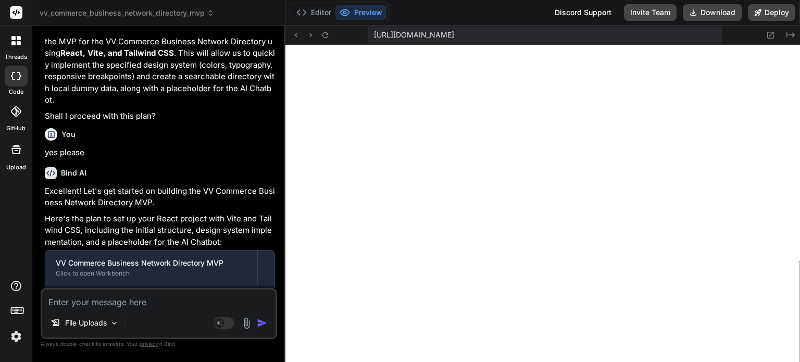
scroll to position [0, 0]
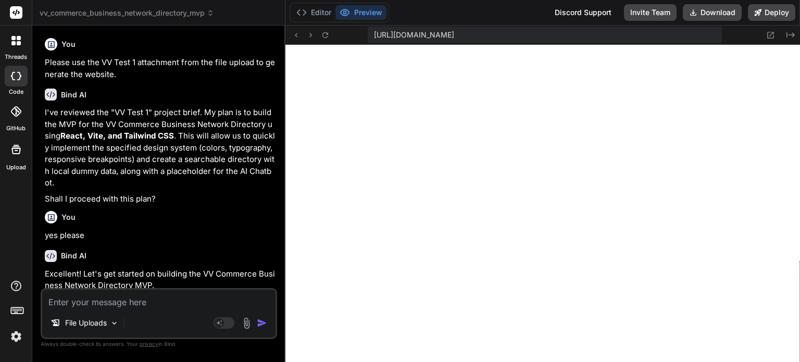
click at [94, 302] on textarea at bounding box center [158, 299] width 233 height 19
type textarea "s"
type textarea "x"
type textarea "si"
type textarea "x"
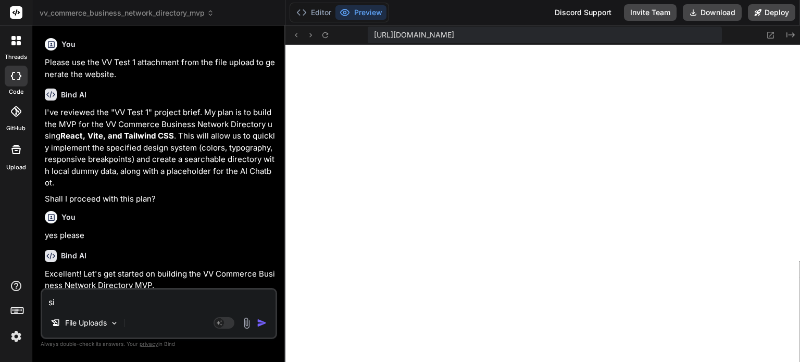
type textarea "sin"
type textarea "x"
type textarea "sinc"
type textarea "x"
type textarea "since"
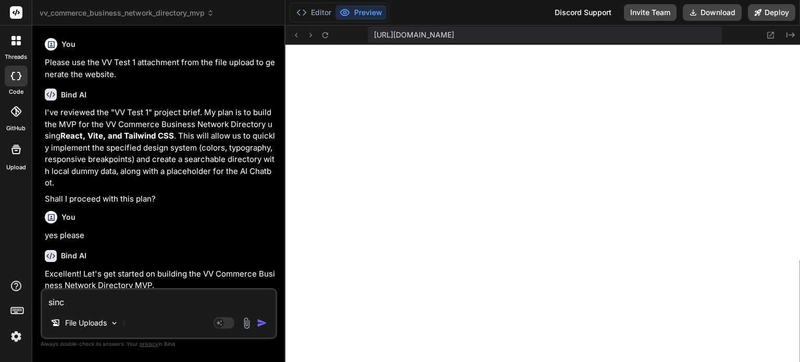
type textarea "x"
type textarea "since"
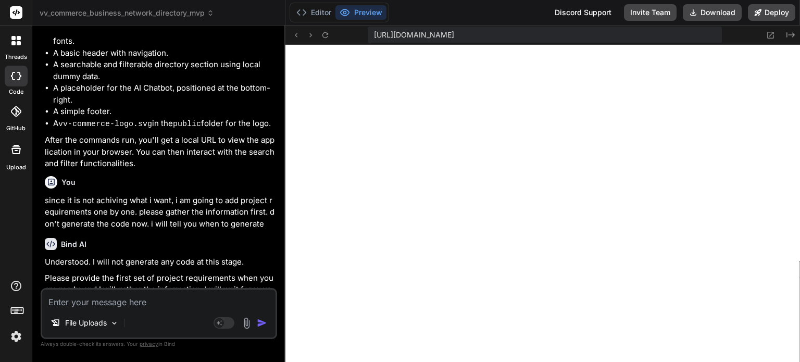
scroll to position [615, 0]
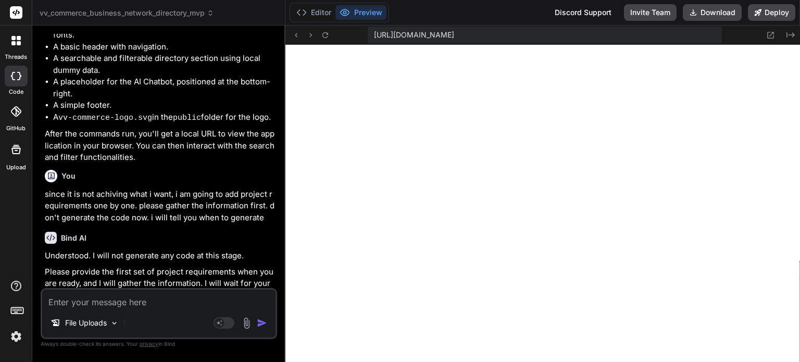
click at [85, 299] on textarea at bounding box center [158, 299] width 233 height 19
paste textarea "0️⃣ Loremip Dolor Sitam — CO Adipisci Elits Doeiusmod Tempori Utlabor Etdolorem…"
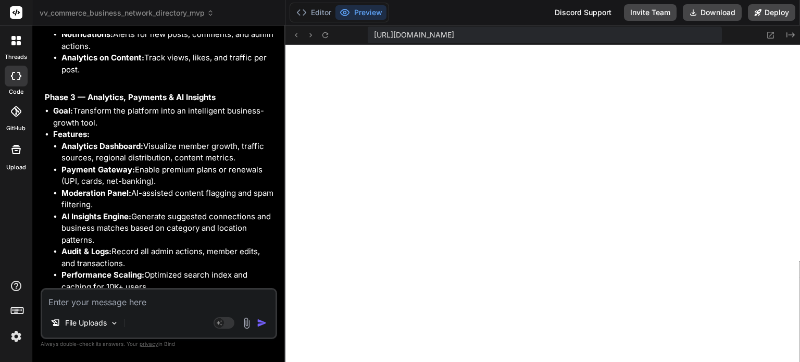
scroll to position [2326, 0]
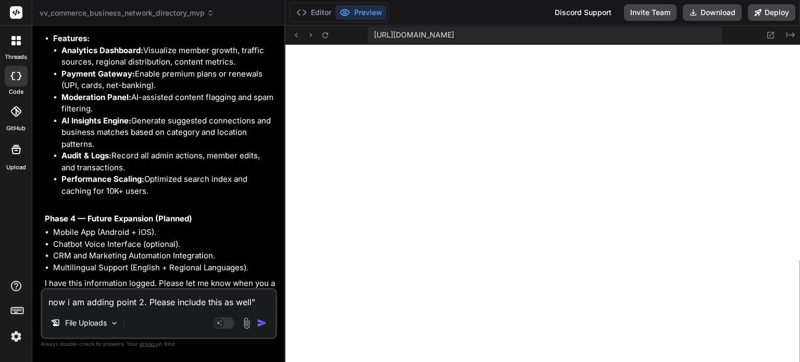
paste textarea "2️⃣ Loremips Dolorsitametc (AD Elitse) Doeiu temporinc utl etdolorema aliquae a…"
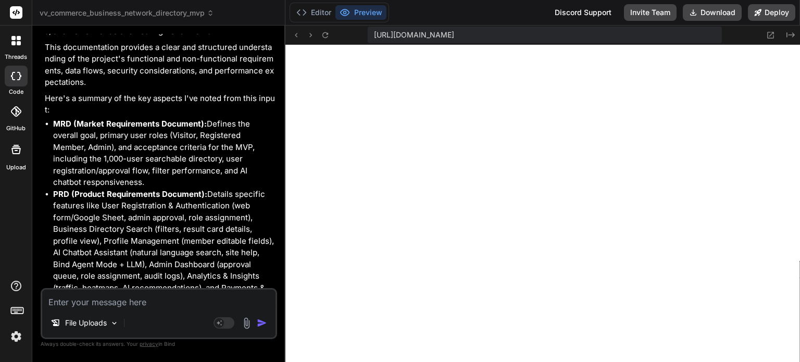
scroll to position [4139, 0]
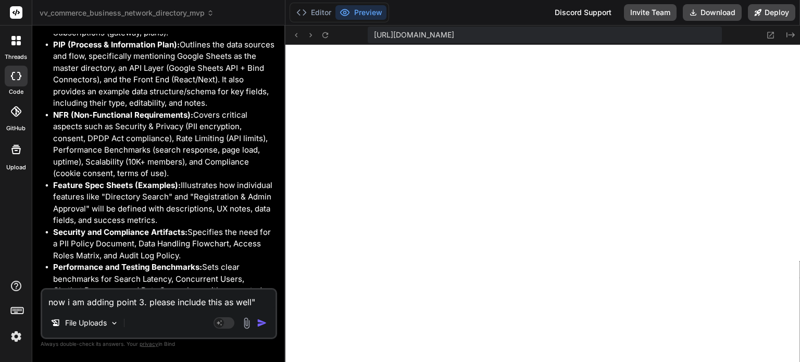
paste textarea "6️⃣ Loremips, Dolo & Sitametconse Adip elitsed doeiusm tem incididun utlabore, …"
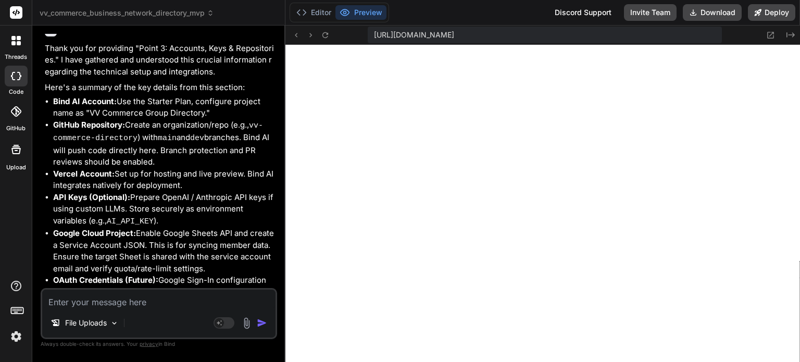
scroll to position [5362, 0]
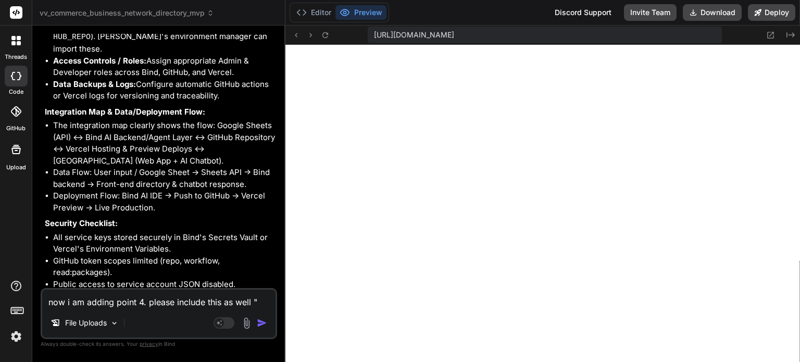
paste textarea "5️⃣ Loremi Dolorsita & Consect Adipiscinge Sedd eiusmod tempori utl ET/DO magna…"
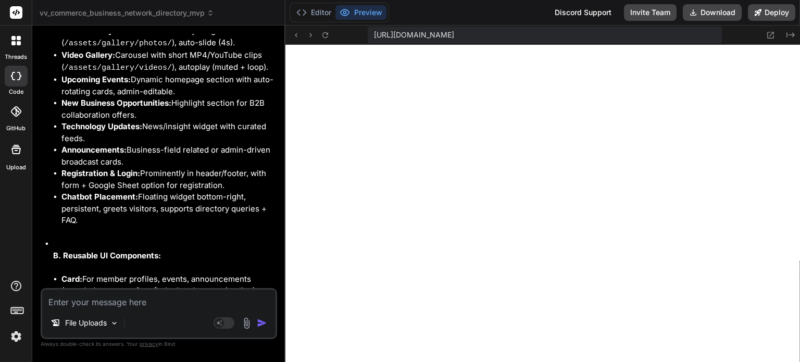
scroll to position [7162, 0]
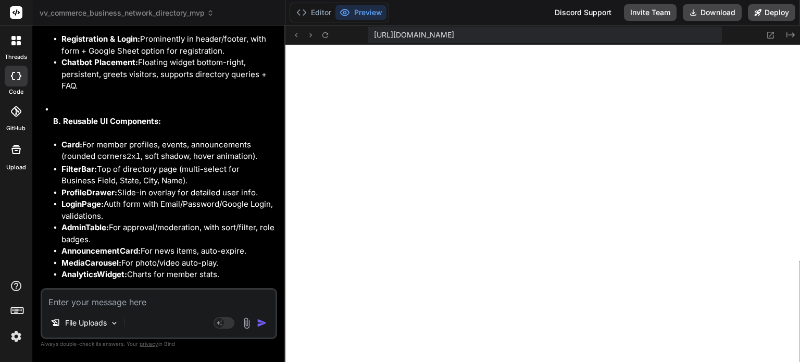
click at [66, 309] on div "File Uploads Agent Mode. When this toggle is activated, AI automatically makes …" at bounding box center [159, 313] width 237 height 51
click at [58, 306] on textarea at bounding box center [158, 299] width 233 height 19
paste textarea "9️⃣ Loremi Dolorsita & Consect Adipiscinge Sedd eiusmod tempori utl ET/DO magna…"
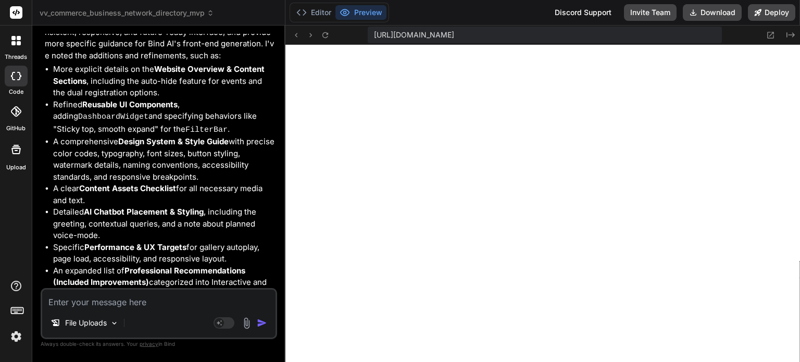
scroll to position [9398, 0]
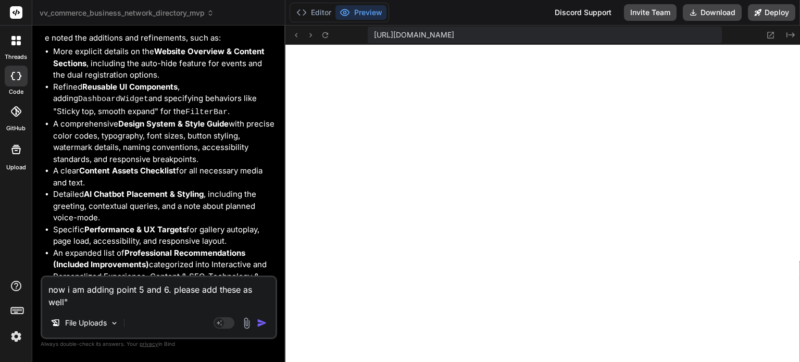
paste textarea "0️⃣ Loremipsum & Dolo Sitam Consectetur Adipiscinge / Seddoei Tempor Incidi Utl…"
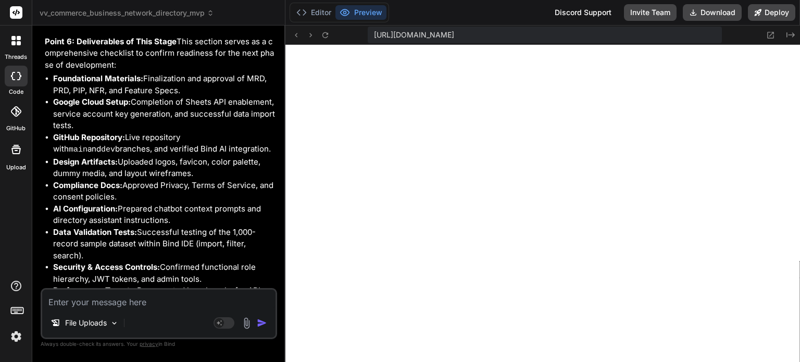
scroll to position [11127, 0]
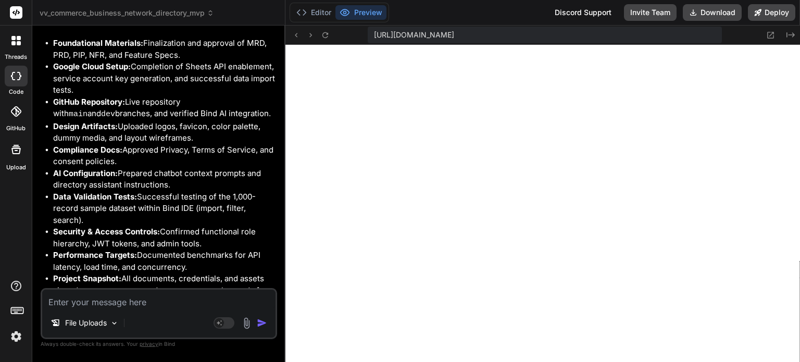
paste textarea "I have gitgub account as well" [URL][DOMAIN_NAME]" please add this is in requir…"
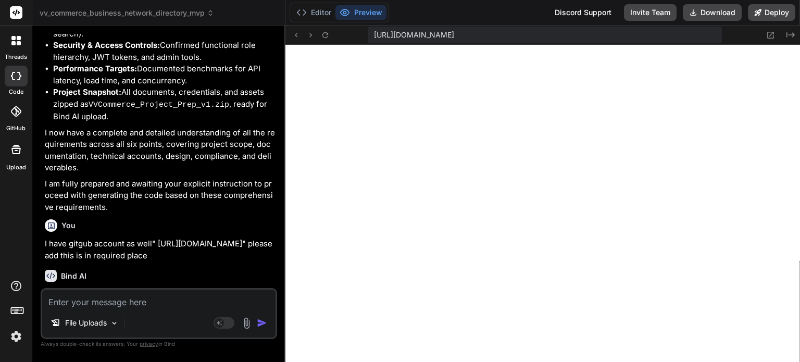
scroll to position [11390, 0]
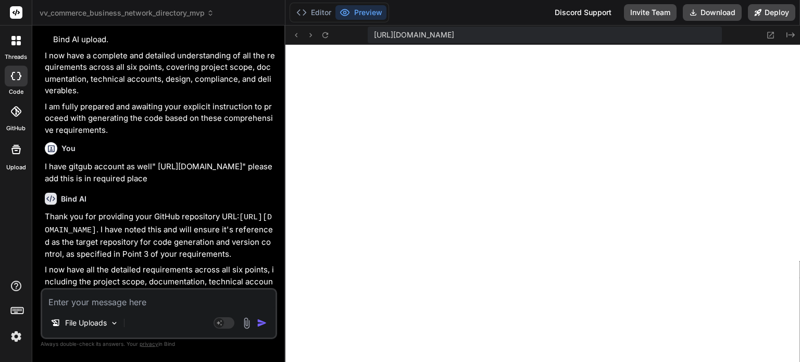
drag, startPoint x: 201, startPoint y: 279, endPoint x: 69, endPoint y: 256, distance: 133.4
copy p "begin generating the project structure, core components, and initial setup for …"
click at [75, 303] on textarea at bounding box center [158, 299] width 233 height 19
paste textarea "begin generating the project structure, core components, and initial setup for …"
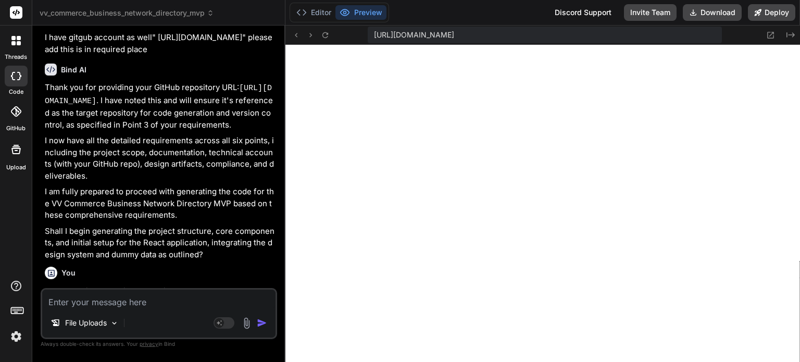
scroll to position [11522, 0]
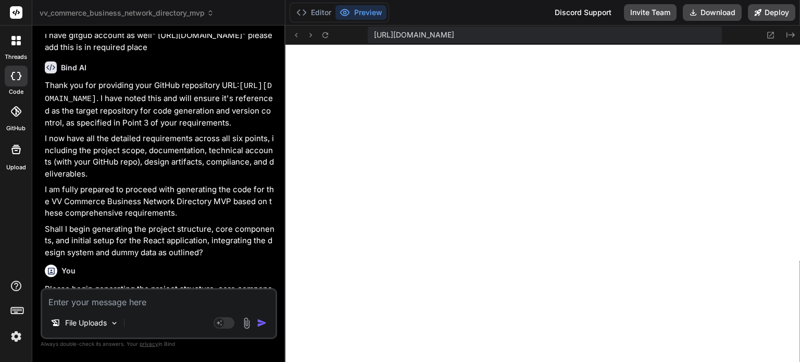
click at [14, 337] on img at bounding box center [16, 337] width 18 height 18
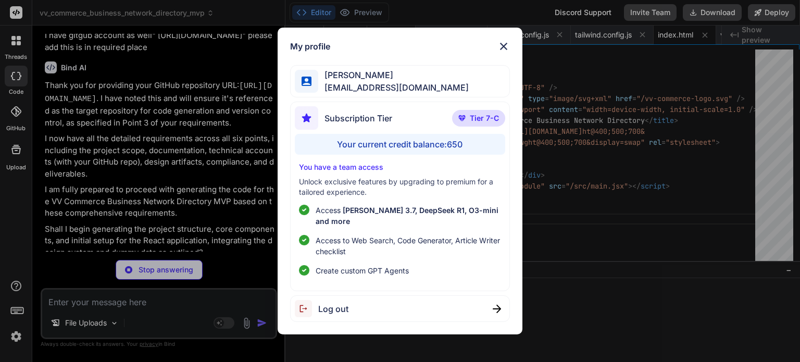
scroll to position [340, 0]
click at [502, 52] on img at bounding box center [504, 46] width 13 height 13
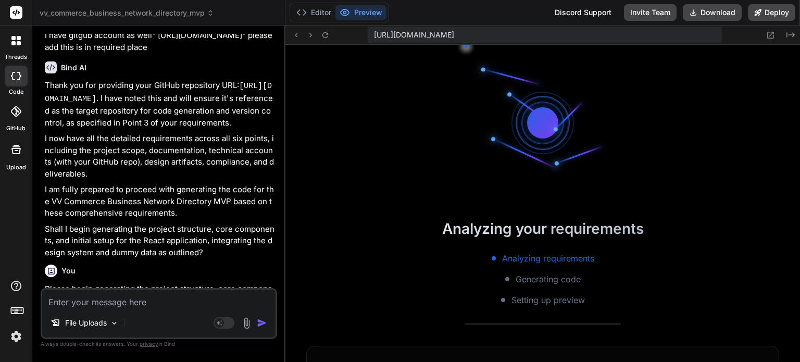
scroll to position [660, 0]
